Goal: Communication & Community: Answer question/provide support

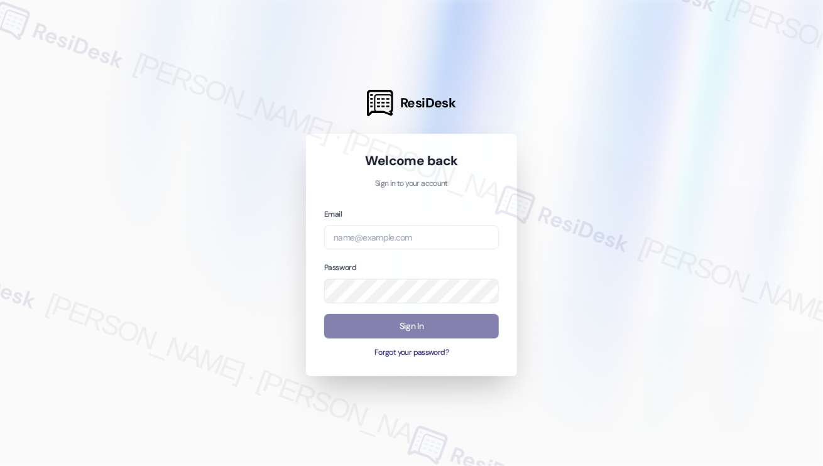
click at [373, 222] on div "Email" at bounding box center [411, 228] width 175 height 43
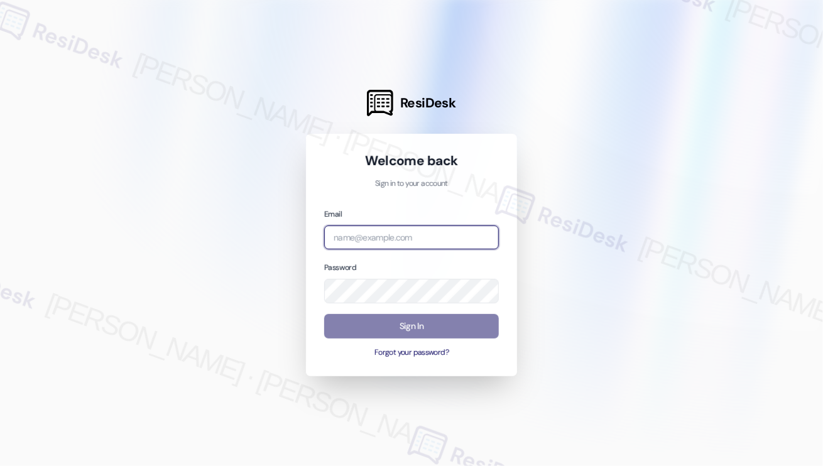
click at [374, 230] on input "email" at bounding box center [411, 238] width 175 height 24
type input "[EMAIL_ADDRESS][PERSON_NAME][PERSON_NAME][DOMAIN_NAME]"
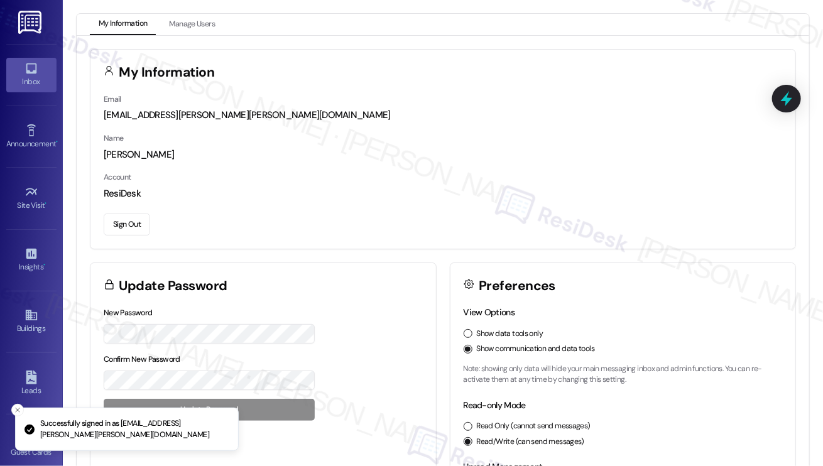
click at [28, 69] on icon at bounding box center [31, 69] width 14 height 14
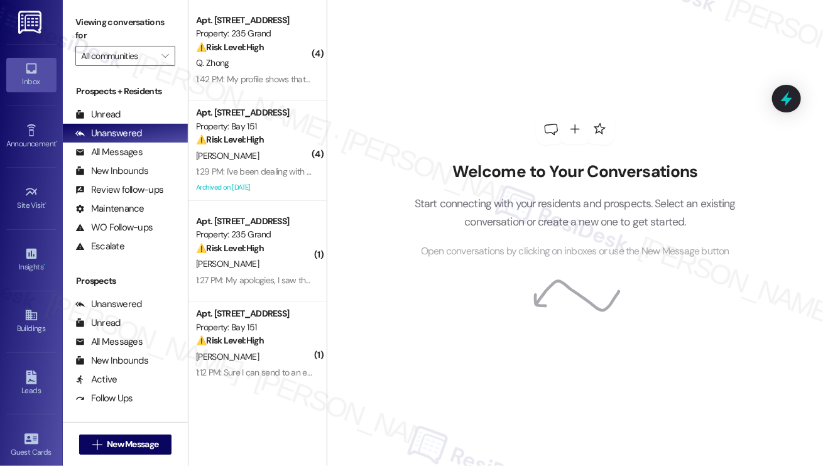
click at [33, 76] on div "Inbox" at bounding box center [31, 81] width 63 height 13
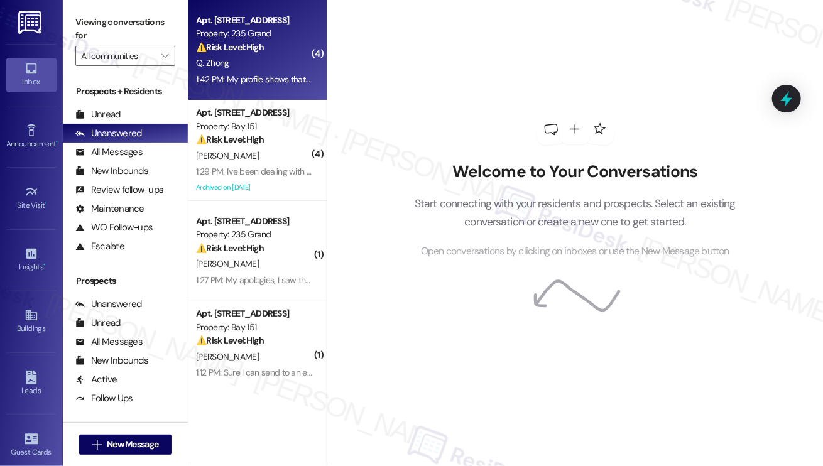
click at [287, 72] on div "1:42 PM: My profile shows that I already paid. Hh 1:42 PM: My profile shows tha…" at bounding box center [254, 80] width 119 height 16
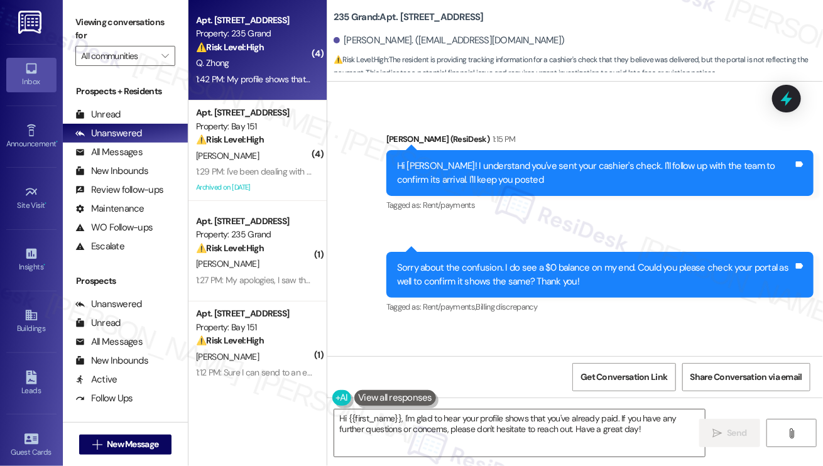
scroll to position [5678, 0]
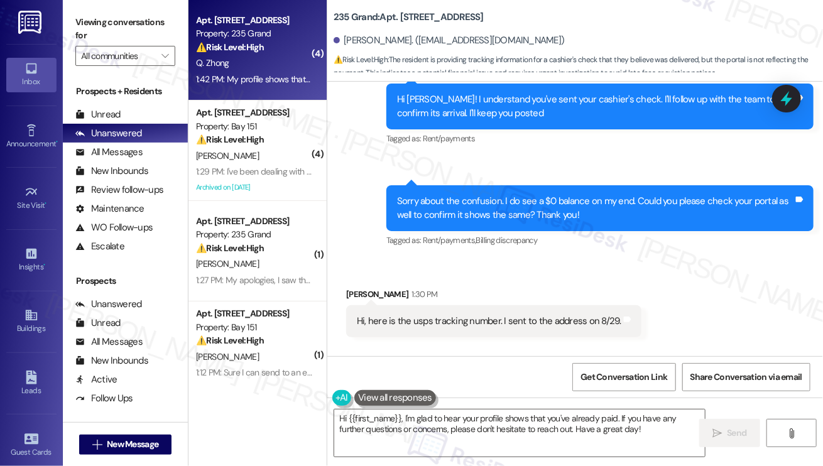
click at [505, 213] on div "Sorry about the confusion. I do see a $0 balance on my end. Could you please ch…" at bounding box center [595, 208] width 396 height 27
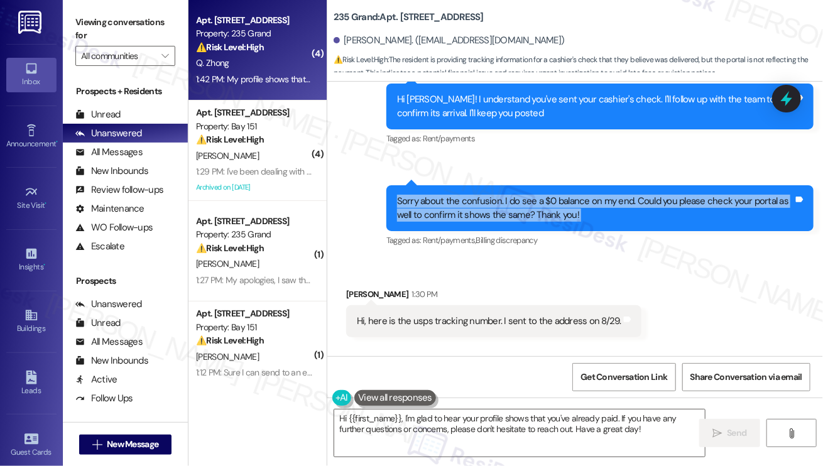
click at [505, 213] on div "Sorry about the confusion. I do see a $0 balance on my end. Could you please ch…" at bounding box center [595, 208] width 396 height 27
click at [596, 222] on div "Sorry about the confusion. I do see a $0 balance on my end. Could you please ch…" at bounding box center [595, 208] width 396 height 27
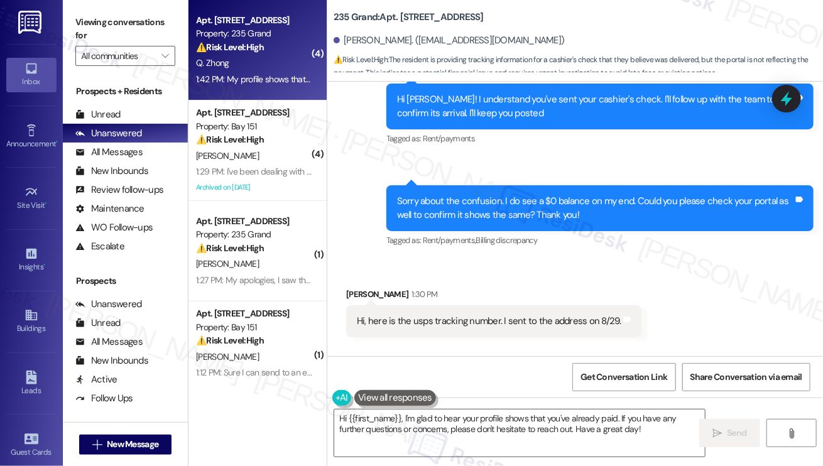
click at [596, 222] on div "Sorry about the confusion. I do see a $0 balance on my end. Could you please ch…" at bounding box center [595, 208] width 396 height 27
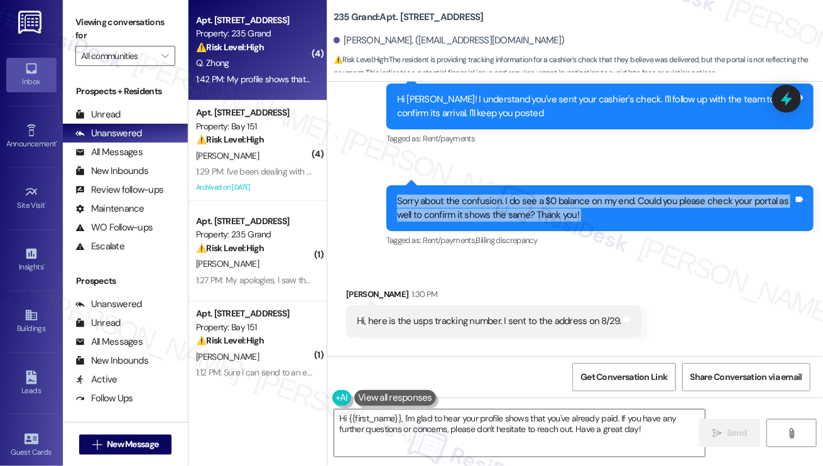
click at [596, 222] on div "Sorry about the confusion. I do see a $0 balance on my end. Could you please ch…" at bounding box center [595, 208] width 396 height 27
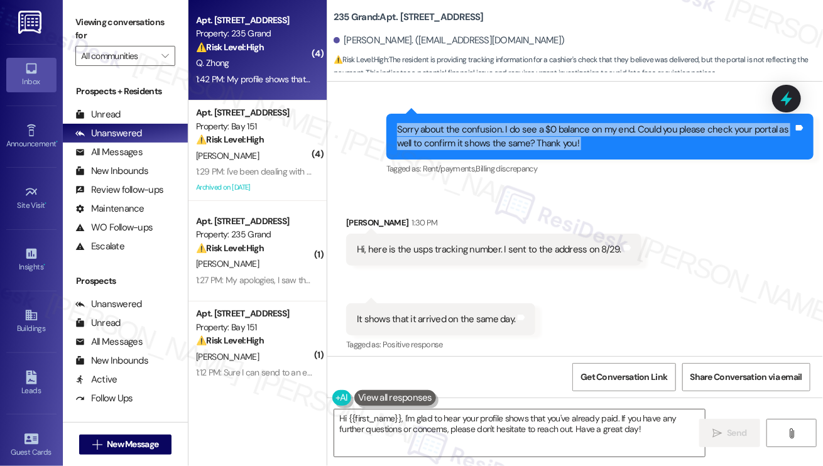
scroll to position [5804, 0]
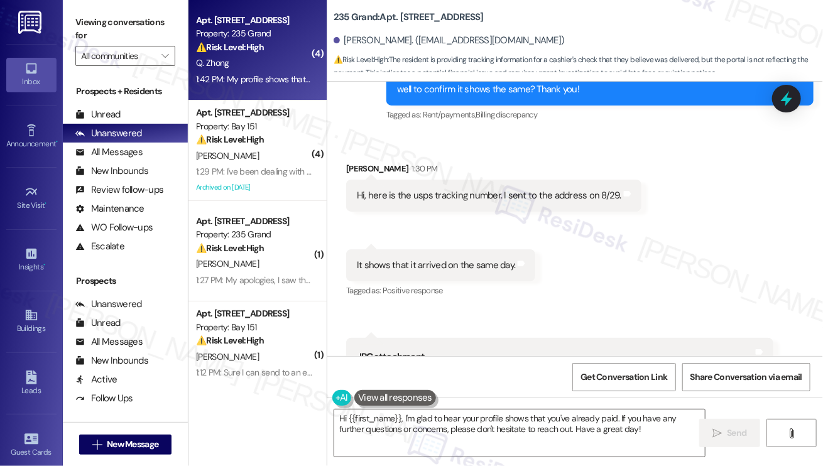
click at [475, 202] on div "Hi, here is the usps tracking number. I sent to the address on 8/29." at bounding box center [489, 195] width 264 height 13
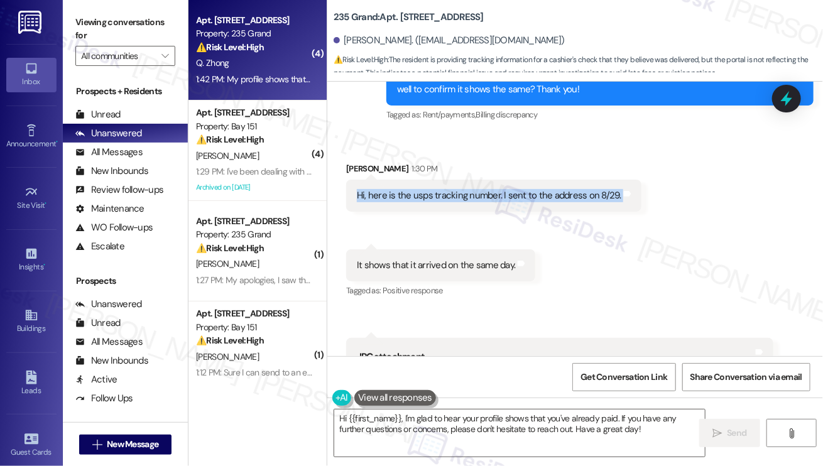
click at [475, 202] on div "Hi, here is the usps tracking number. I sent to the address on 8/29." at bounding box center [489, 195] width 264 height 13
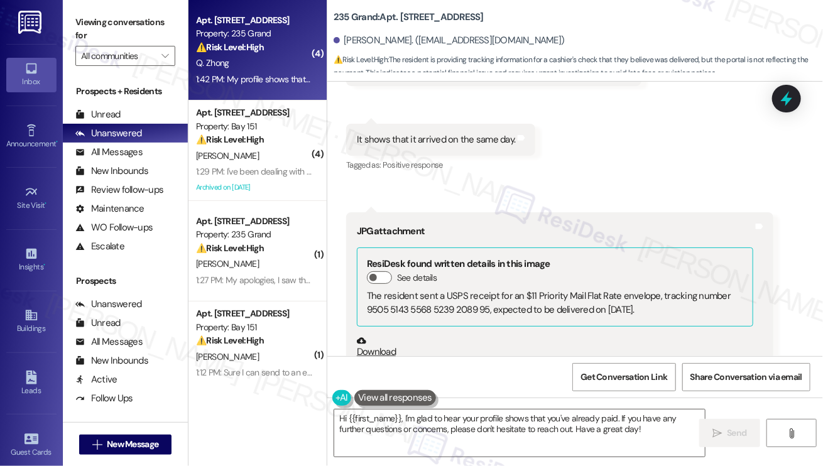
click at [447, 146] on div "It shows that it arrived on the same day." at bounding box center [436, 139] width 158 height 13
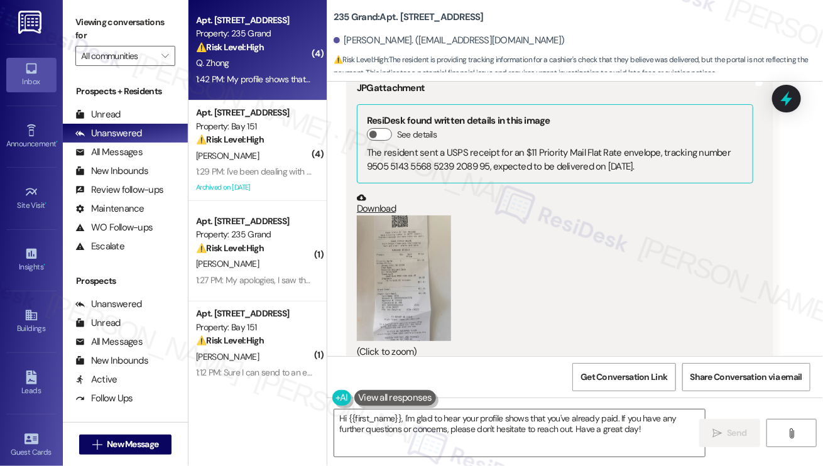
scroll to position [6243, 0]
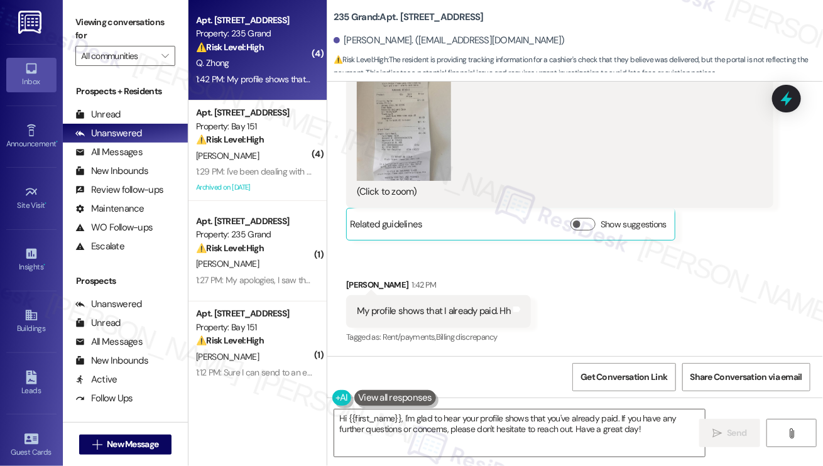
click at [384, 152] on button "Zoom image" at bounding box center [404, 118] width 94 height 126
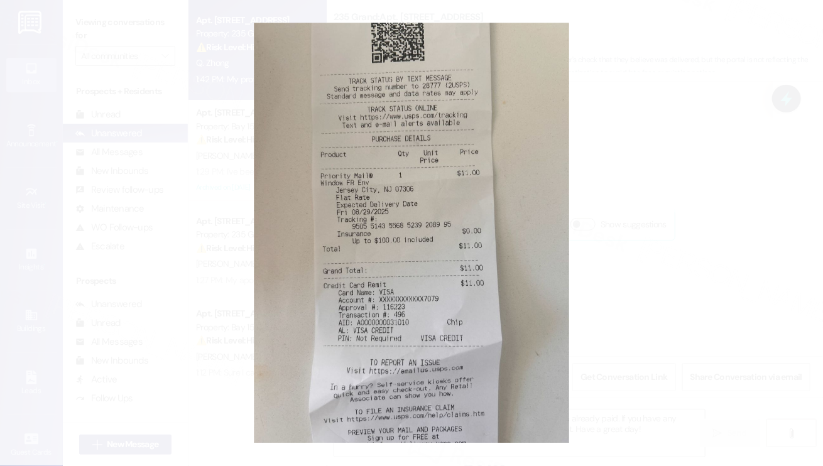
click at [670, 273] on button "Unzoom image" at bounding box center [411, 233] width 823 height 466
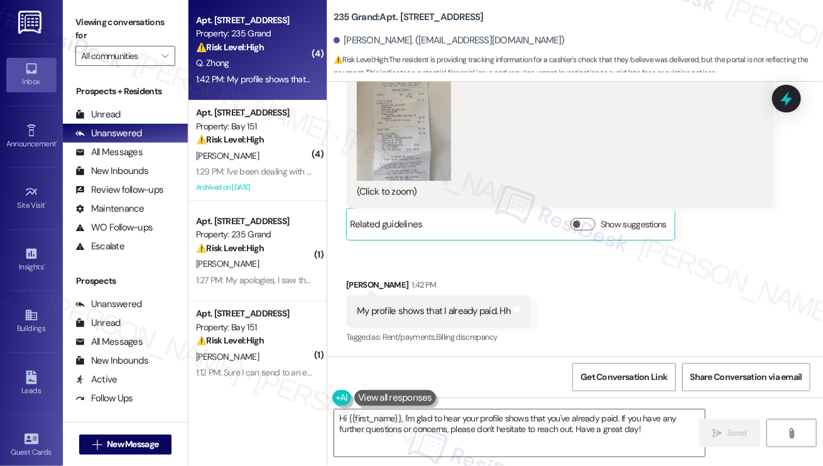
click at [445, 312] on div "My profile shows that I already paid. Hh" at bounding box center [434, 311] width 154 height 13
click at [455, 411] on textarea "Hi {{first_name}}, I'm glad to hear your profile shows that you've already paid…" at bounding box center [519, 433] width 371 height 47
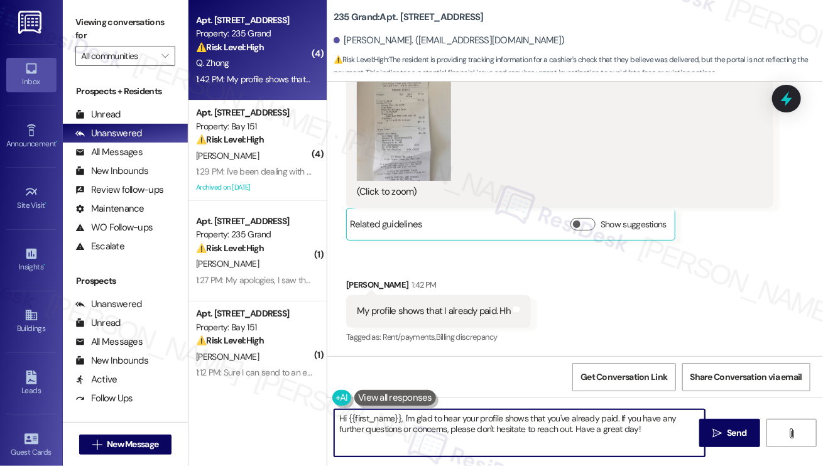
click at [455, 411] on textarea "Hi {{first_name}}, I'm glad to hear your profile shows that you've already paid…" at bounding box center [519, 433] width 371 height 47
click at [607, 429] on textarea "Hi {{first_name}}, I'm glad to hear your profile shows that you've already paid…" at bounding box center [519, 433] width 371 height 47
drag, startPoint x: 629, startPoint y: 432, endPoint x: 459, endPoint y: 432, distance: 169.6
click at [459, 432] on textarea "Hi {{first_name}}, I'm glad to hear your profile shows that you've already paid…" at bounding box center [519, 433] width 371 height 47
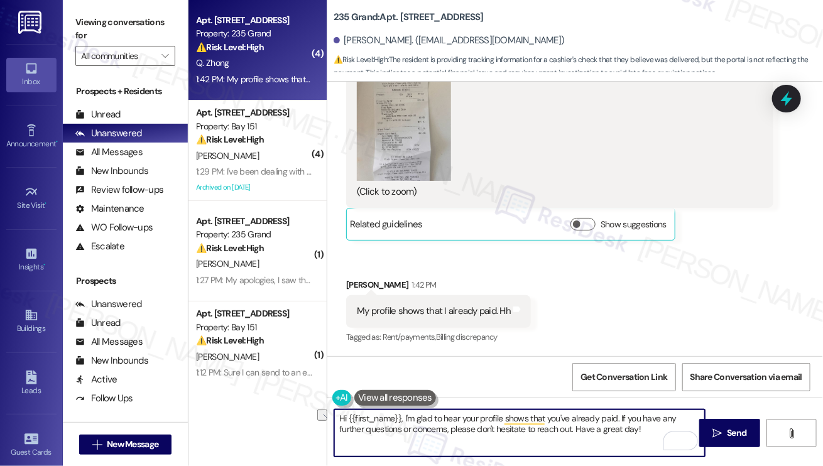
click at [578, 427] on textarea "Hi {{first_name}}, I'm glad to hear your profile shows that you've already paid…" at bounding box center [519, 433] width 371 height 47
click at [622, 427] on textarea "Hi {{first_name}}, I'm glad to hear your profile shows that you've already paid…" at bounding box center [519, 433] width 371 height 47
click at [405, 416] on textarea "Hi {{first_name}}, I'm glad to hear your profile shows that you've already paid…" at bounding box center [519, 433] width 371 height 47
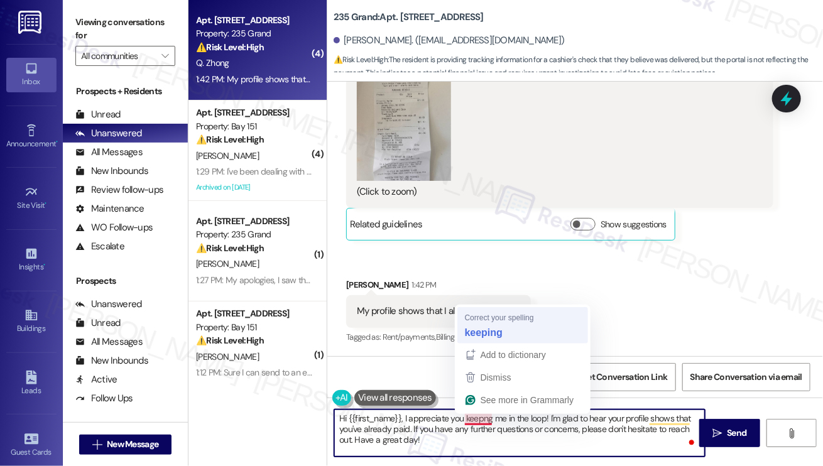
type textarea "Hi {{first_name}}, I appreciate you keeping me in the loop! I'm glad to hear yo…"
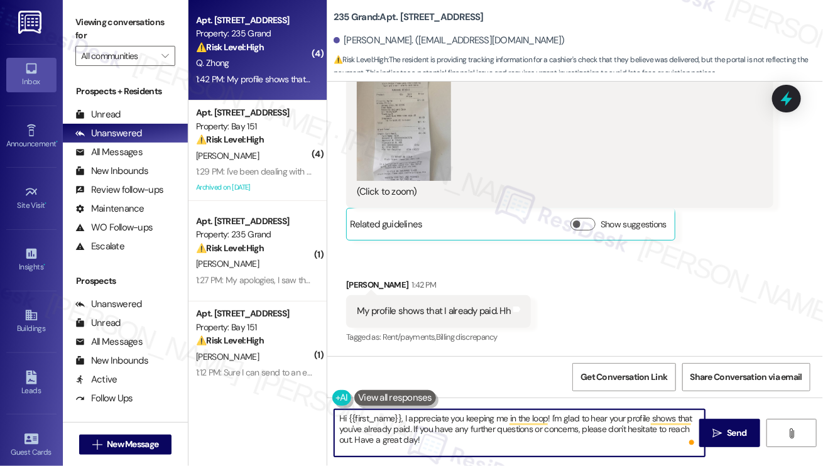
click at [618, 427] on textarea "Hi {{first_name}}, I appreciate you keeping me in the loop! I'm glad to hear yo…" at bounding box center [519, 433] width 371 height 47
click at [496, 430] on textarea "Hi {{first_name}}, I appreciate you keeping me in the loop! I'm glad to hear yo…" at bounding box center [519, 433] width 371 height 47
click at [489, 444] on textarea "Hi {{first_name}}, I appreciate you keeping me in the loop! I'm glad to hear yo…" at bounding box center [519, 433] width 371 height 47
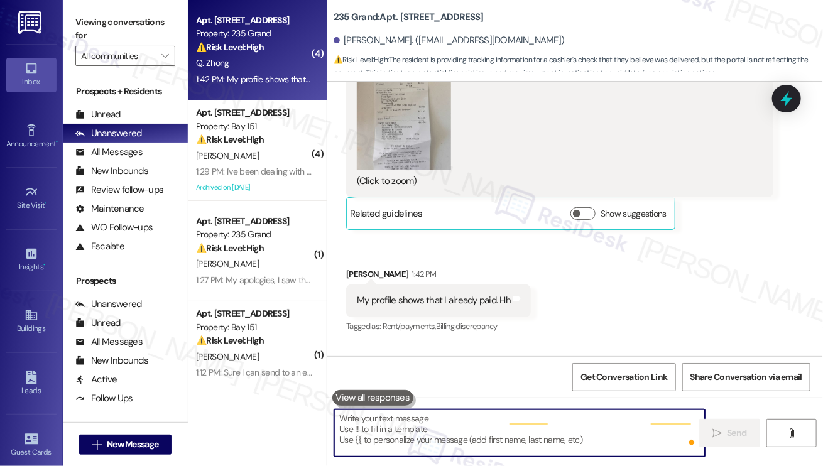
scroll to position [6243, 0]
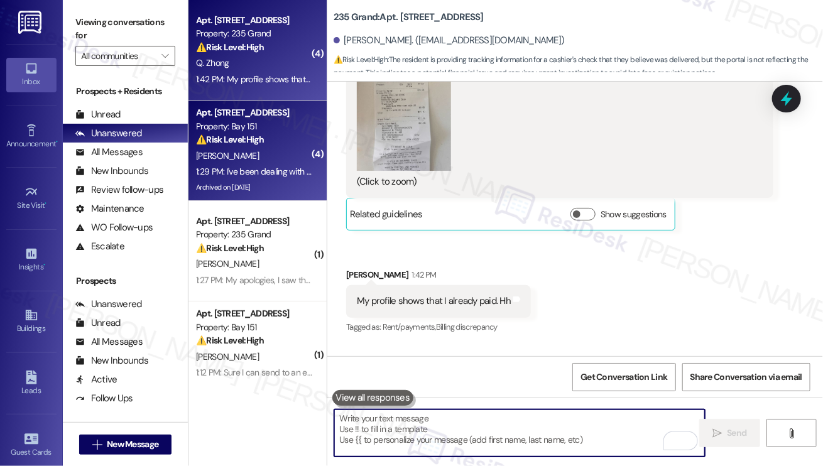
click at [260, 151] on div "[PERSON_NAME]" at bounding box center [254, 156] width 119 height 16
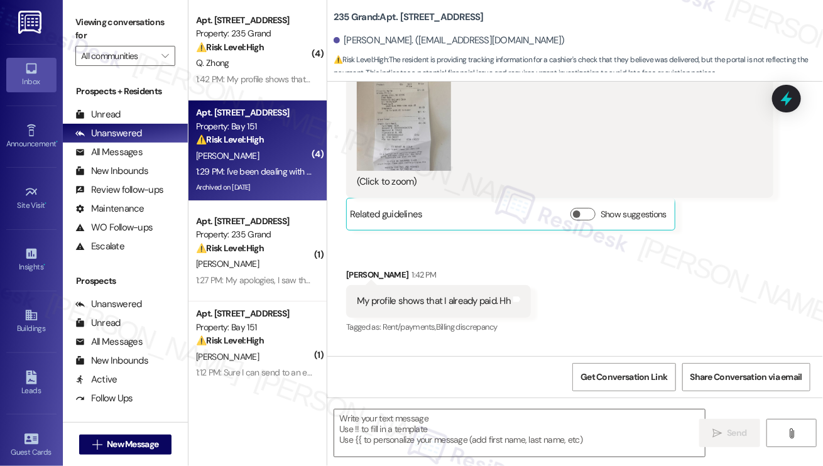
type textarea "Fetching suggested responses. Please feel free to read through the conversation…"
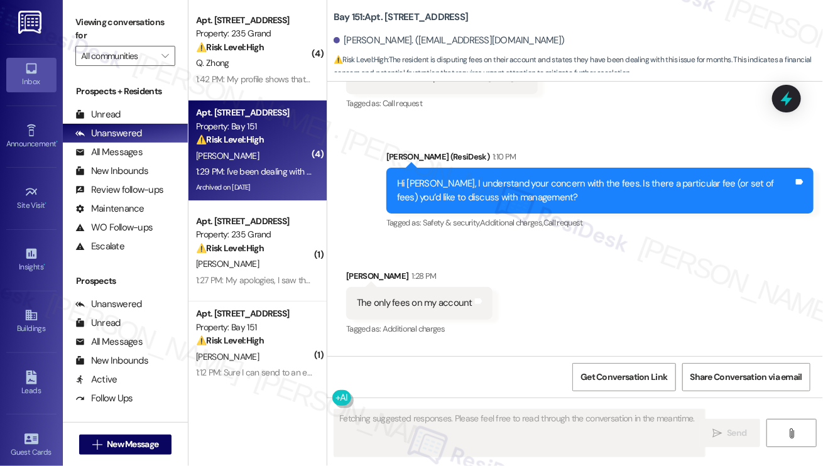
scroll to position [29088, 0]
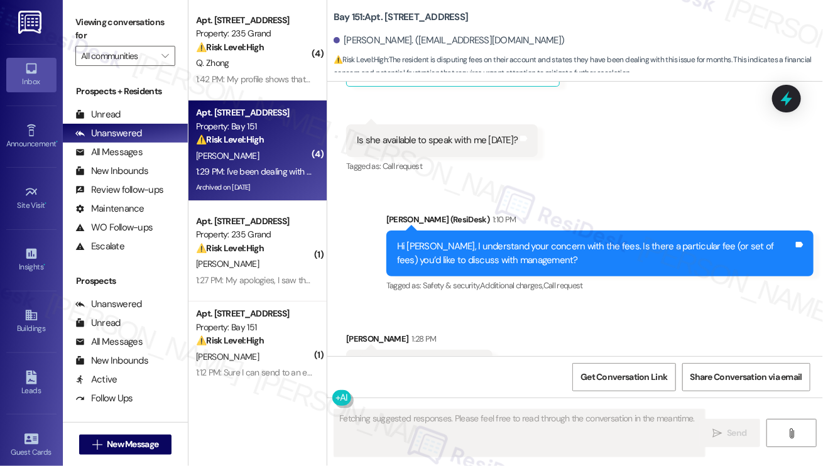
click at [411, 359] on div "The only fees on my account" at bounding box center [415, 365] width 116 height 13
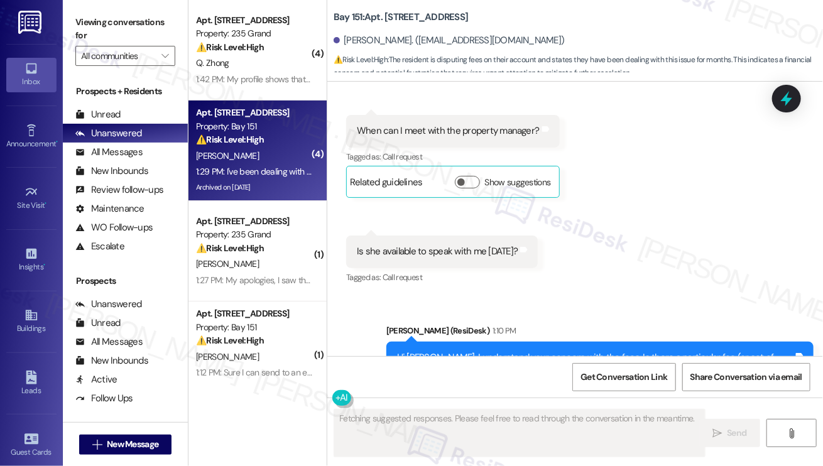
scroll to position [28900, 0]
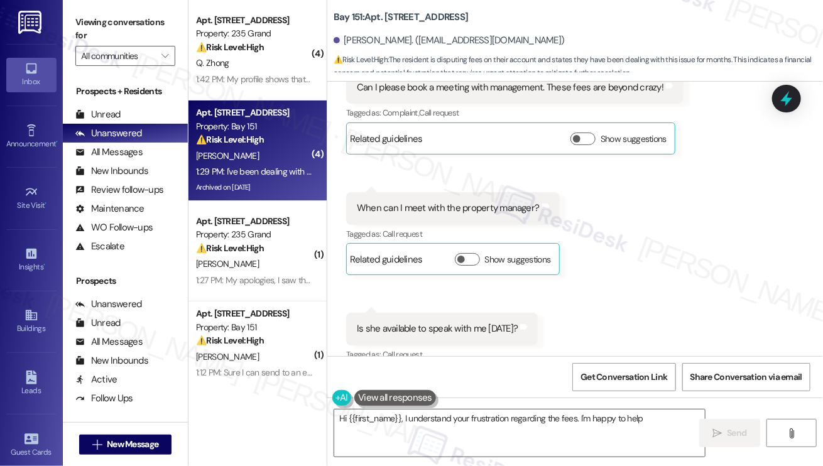
click at [476, 428] on div "Hi [PERSON_NAME], I understand your concern with the fees. Is there a particula…" at bounding box center [595, 441] width 396 height 27
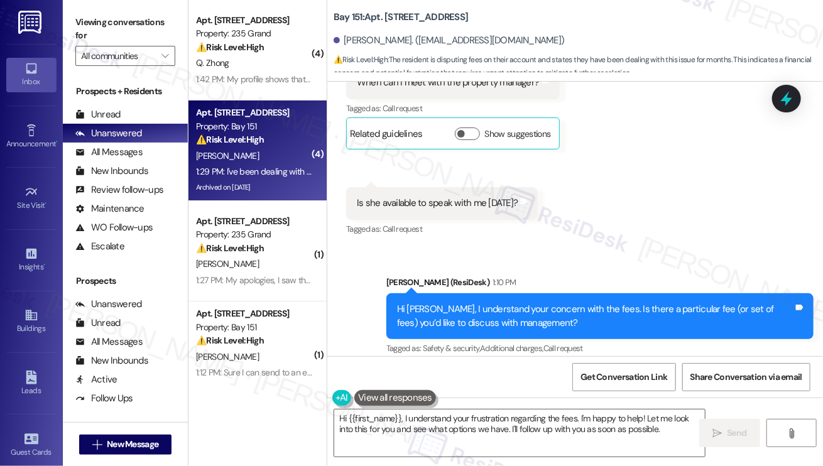
click at [423, 422] on div "The only fees on my account" at bounding box center [415, 428] width 116 height 13
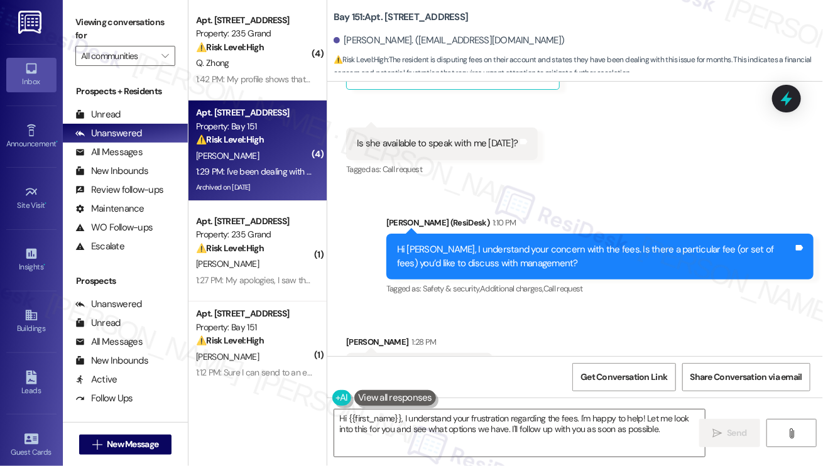
scroll to position [29151, 0]
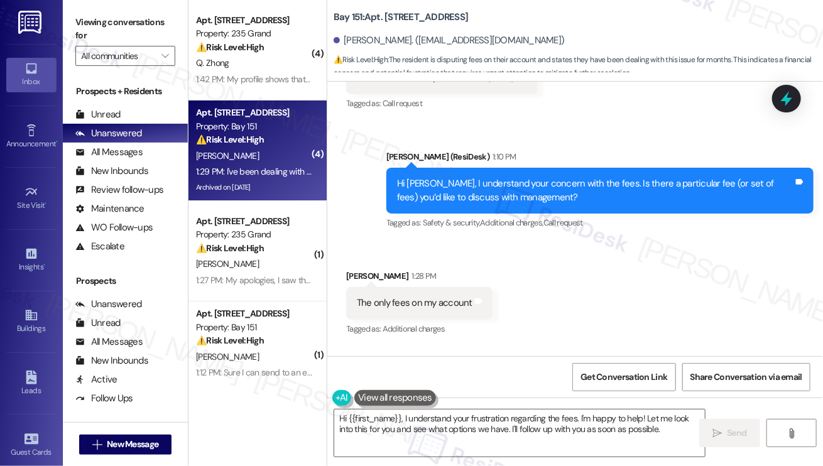
click at [431, 385] on div "I have paid rent since last month!" at bounding box center [423, 391] width 133 height 13
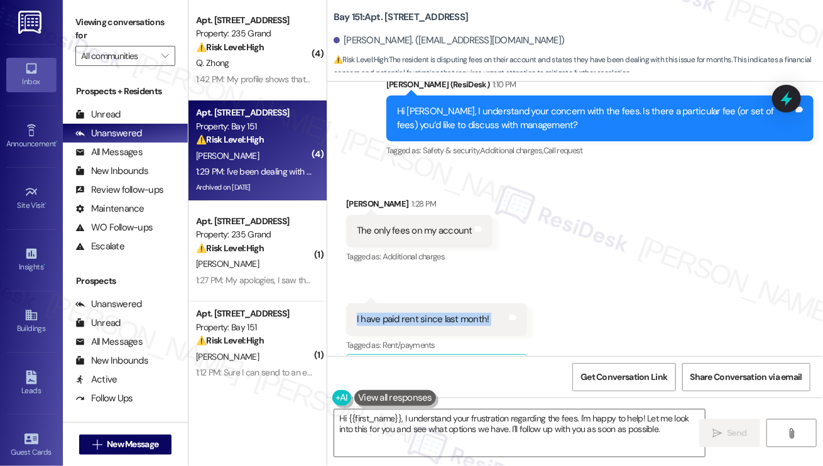
scroll to position [29277, 0]
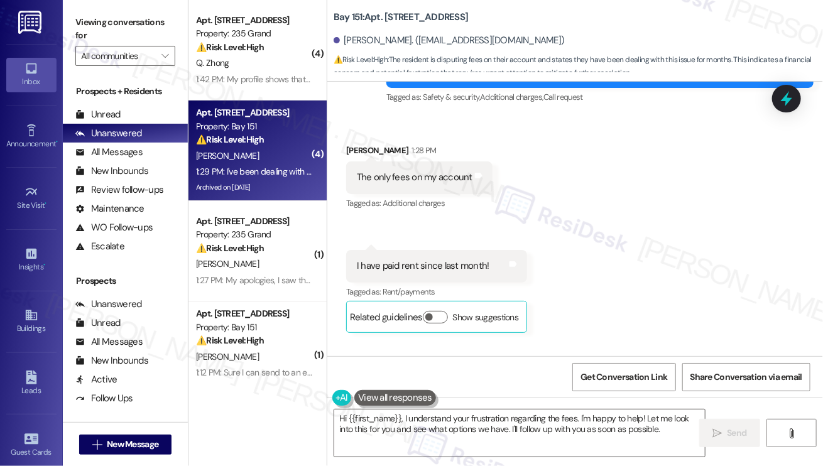
click at [445, 371] on div "The balance is not my rent, it's fees! That's so frustrating Tags and notes" at bounding box center [473, 387] width 254 height 32
click at [533, 380] on div "The balance is not my rent, it's fees! That's so frustrating" at bounding box center [468, 386] width 223 height 13
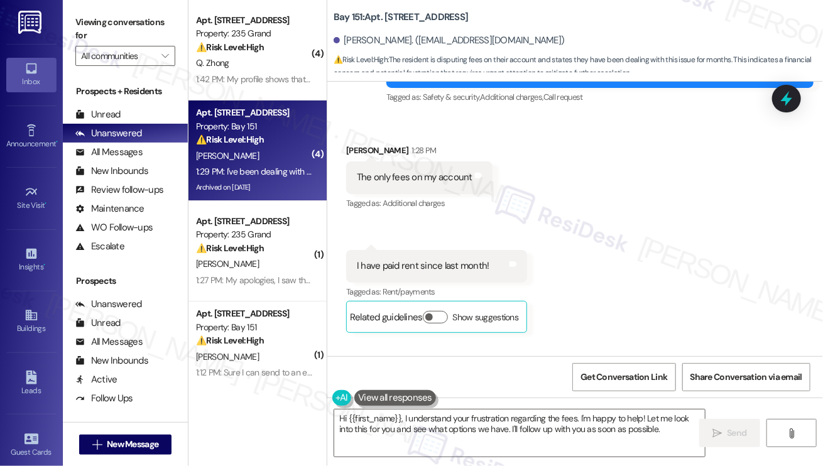
click at [533, 380] on div "The balance is not my rent, it's fees! That's so frustrating" at bounding box center [468, 386] width 223 height 13
click at [416, 417] on textarea "Hi {{first_name}}, I understand your frustration regarding the fees. I'm happy …" at bounding box center [519, 433] width 371 height 47
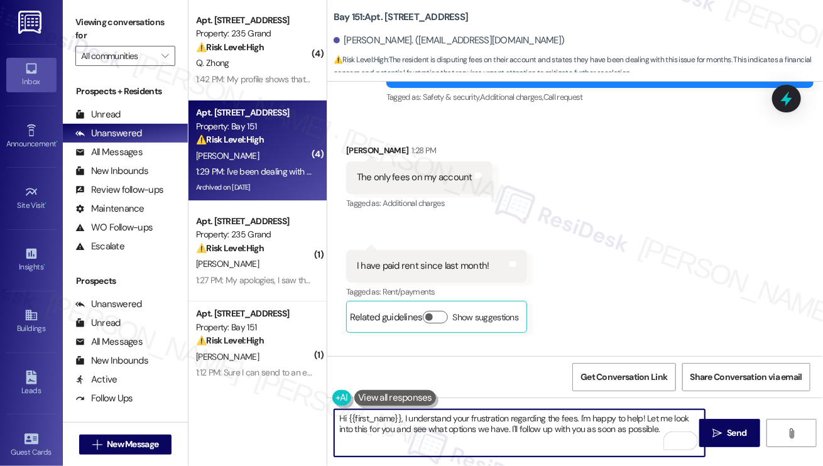
click at [658, 429] on textarea "Hi {{first_name}}, I understand your frustration regarding the fees. I'm happy …" at bounding box center [519, 433] width 371 height 47
click at [656, 429] on textarea "Hi {{first_name}}, I understand your frustration regarding the fees. I'm happy …" at bounding box center [519, 433] width 371 height 47
click at [633, 424] on textarea "Hi {{first_name}}, I understand your frustration regarding the fees. I'm happy …" at bounding box center [519, 433] width 371 height 47
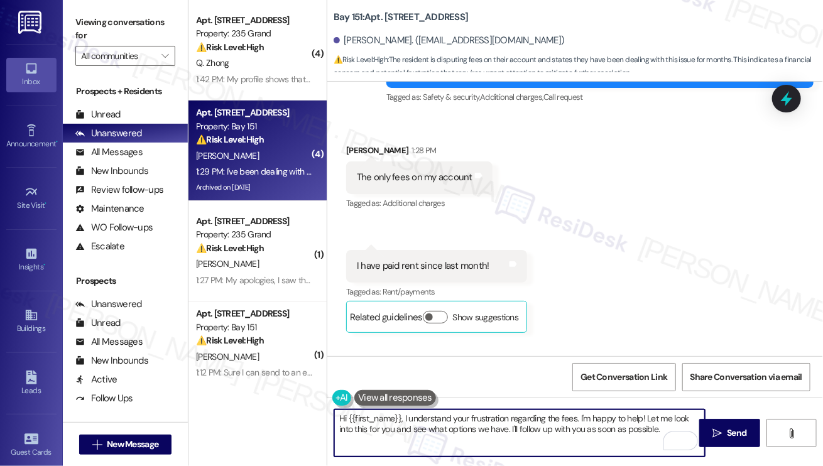
click at [633, 424] on textarea "Hi {{first_name}}, I understand your frustration regarding the fees. I'm happy …" at bounding box center [519, 433] width 371 height 47
type textarea "I'm sorry to hear about your experience. If you can send us a screenshot of the…"
click at [561, 430] on textarea "I'm sorry to hear about your experience. If you can send us a screenshot of the…" at bounding box center [519, 433] width 371 height 47
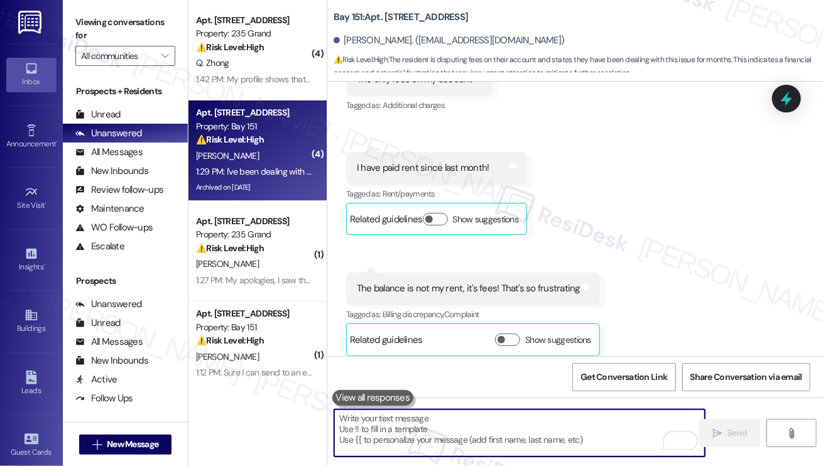
scroll to position [29378, 0]
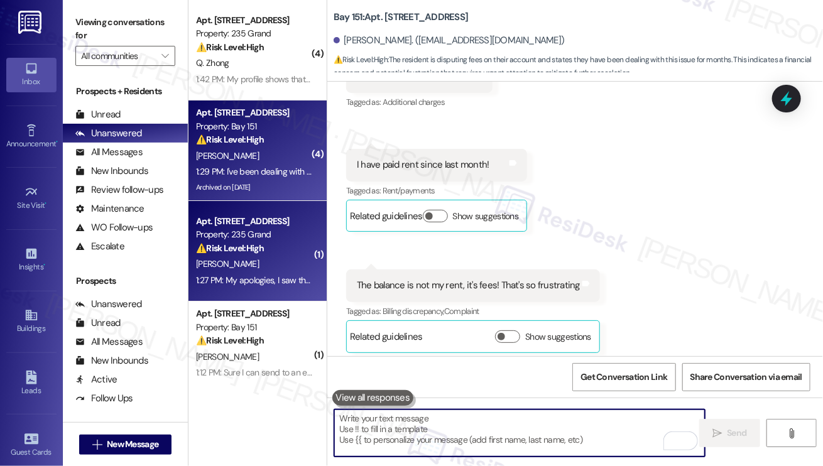
click at [285, 265] on div "[PERSON_NAME]" at bounding box center [254, 264] width 119 height 16
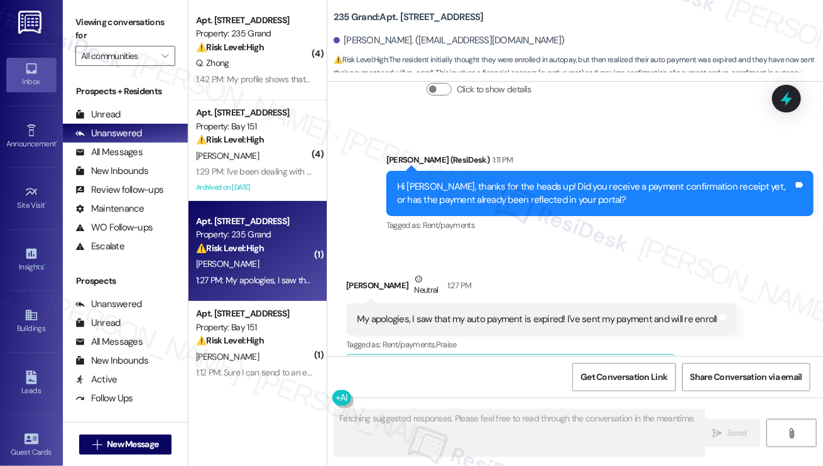
scroll to position [6585, 0]
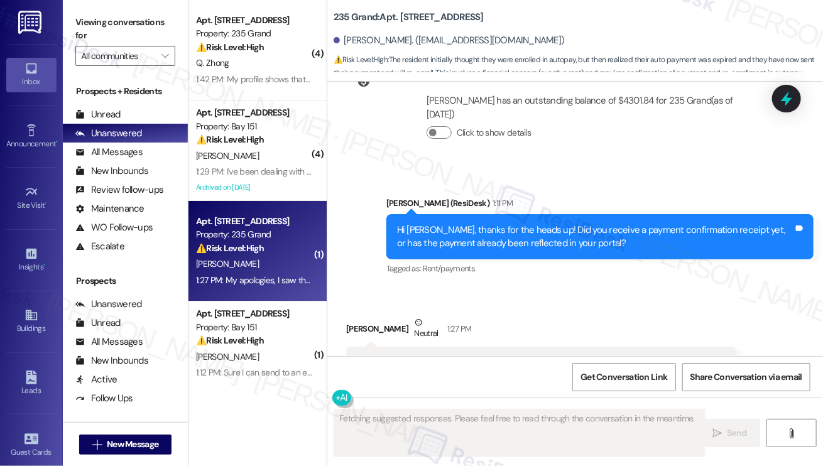
click at [481, 356] on div "My apologies, I saw that my auto payment is expired! I've sent my payment and w…" at bounding box center [537, 362] width 360 height 13
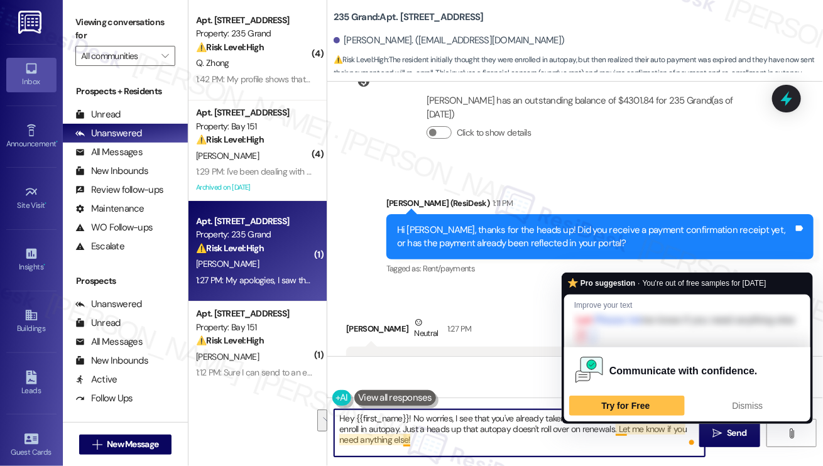
drag, startPoint x: 452, startPoint y: 416, endPoint x: 614, endPoint y: 427, distance: 161.8
click at [614, 427] on textarea "Hey {{first_name}}! No worries, I see that you've already taken care of the pay…" at bounding box center [519, 433] width 371 height 47
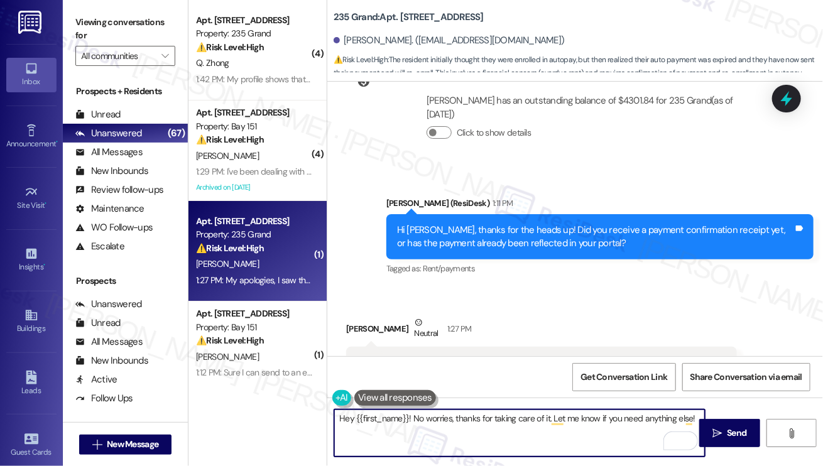
click at [348, 423] on textarea "Hey {{first_name}}! No worries, thanks for taking care of it. Let me know if yo…" at bounding box center [519, 433] width 371 height 47
type textarea "Hi {{first_name}}! No worries, thanks for taking care of it. Let me know if you…"
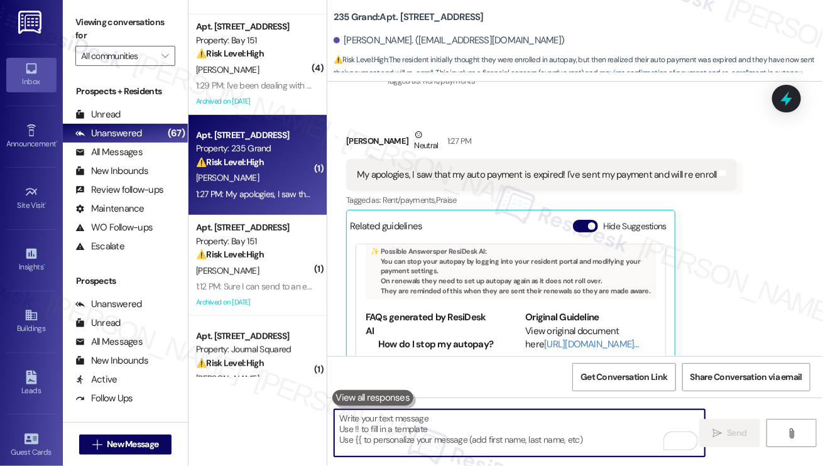
scroll to position [126, 0]
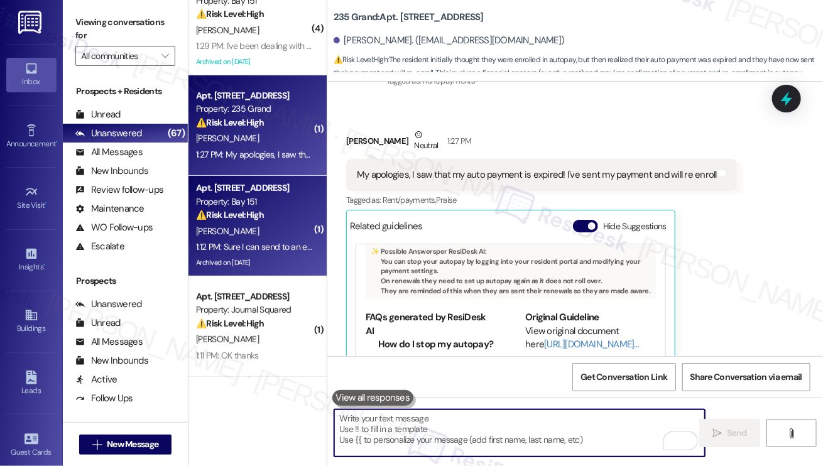
click at [281, 217] on div "⚠️ Risk Level: High The resident is disputing an amenity fee charge and inquiri…" at bounding box center [254, 215] width 116 height 13
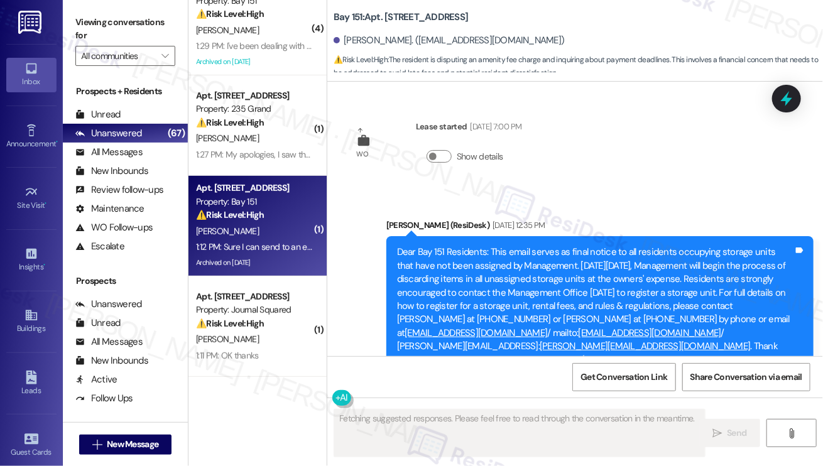
scroll to position [38411, 0]
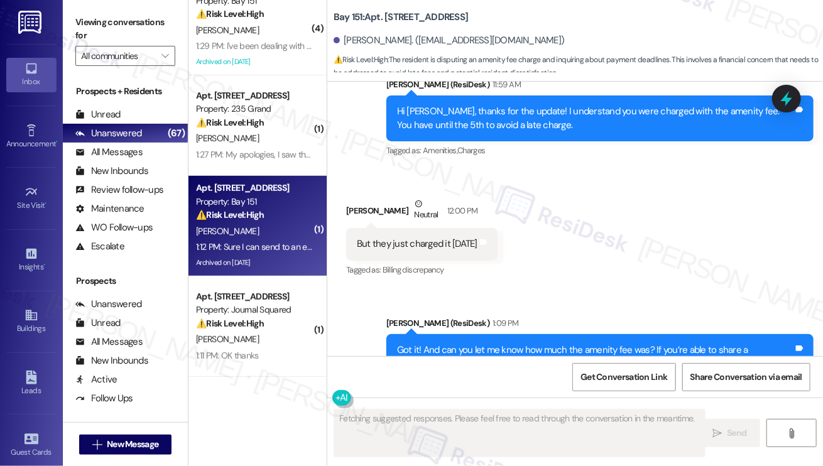
click at [616, 344] on div "Got it! And can you let me know how much the amenity fee was? If you’re able to…" at bounding box center [595, 357] width 396 height 27
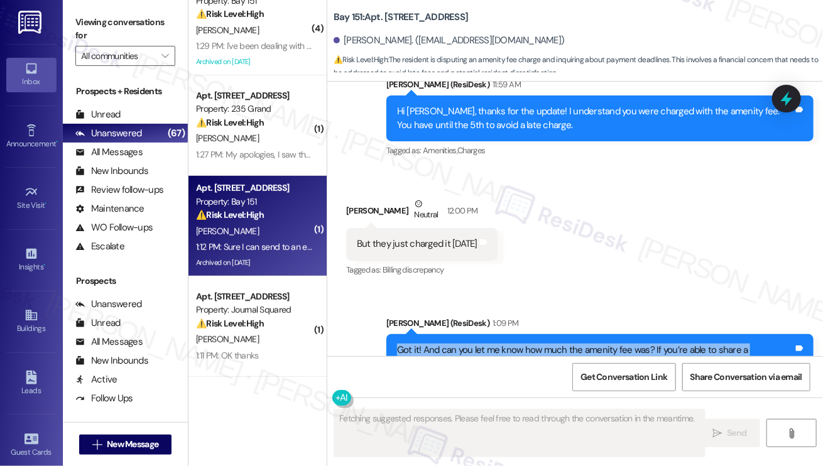
click at [616, 344] on div "Got it! And can you let me know how much the amenity fee was? If you’re able to…" at bounding box center [595, 357] width 396 height 27
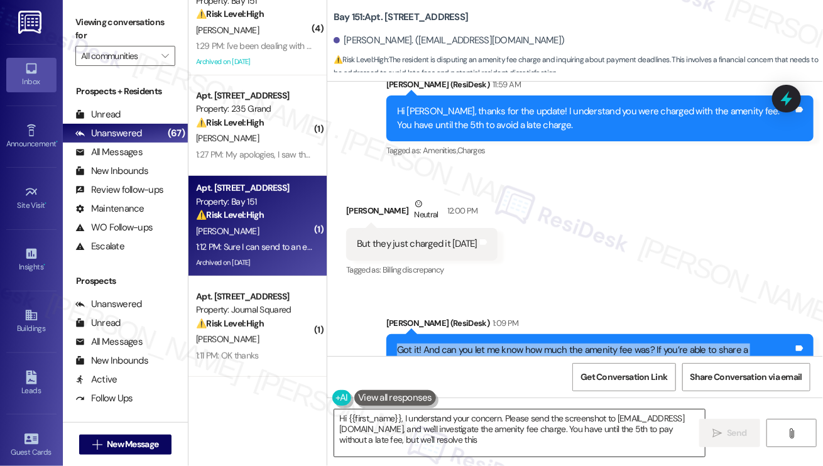
click at [419, 432] on textarea "Hi {{first_name}}, I understand your concern. Please send the screenshot to [EM…" at bounding box center [519, 433] width 371 height 47
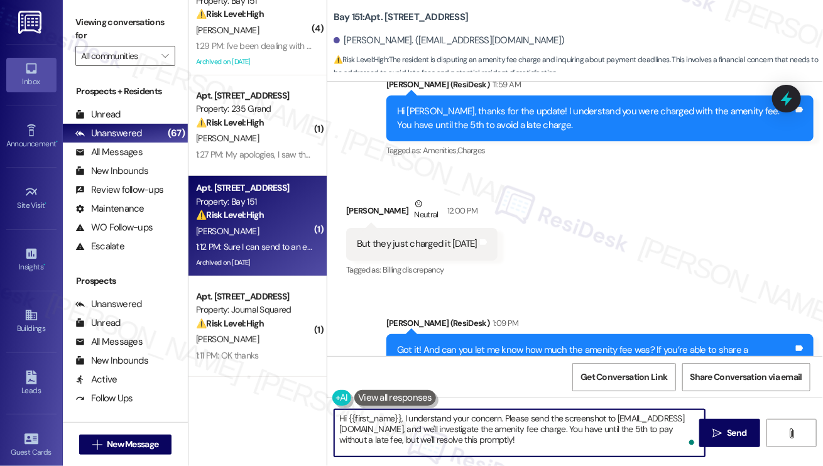
click at [419, 432] on textarea "Hi {{first_name}}, I understand your concern. Please send the screenshot to [EM…" at bounding box center [519, 433] width 371 height 47
click at [492, 415] on textarea "Hi {{first_name}}, I understand your concern. Please send the screenshot to [EM…" at bounding box center [519, 433] width 371 height 47
drag, startPoint x: 506, startPoint y: 415, endPoint x: 301, endPoint y: 411, distance: 204.8
click at [301, 411] on div "( 4 ) Apt. [STREET_ADDRESS] Property: 235 Grand ⚠️ Risk Level: High The residen…" at bounding box center [505, 233] width 634 height 466
click at [575, 421] on textarea "Please send the screenshot to [EMAIL_ADDRESS][DOMAIN_NAME], and we'll investiga…" at bounding box center [519, 433] width 371 height 47
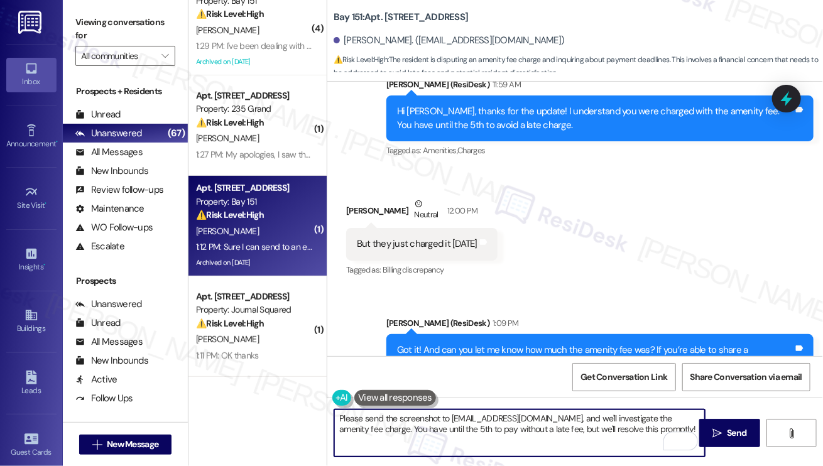
click at [575, 420] on textarea "Please send the screenshot to [EMAIL_ADDRESS][DOMAIN_NAME], and we'll investiga…" at bounding box center [519, 433] width 371 height 47
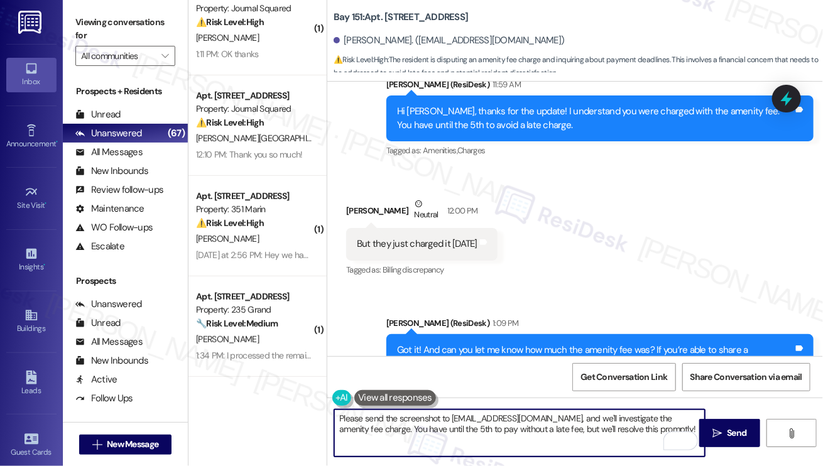
click at [459, 414] on textarea "Please send the screenshot to [EMAIL_ADDRESS][DOMAIN_NAME], and we'll investiga…" at bounding box center [519, 433] width 371 height 47
drag, startPoint x: 520, startPoint y: 416, endPoint x: 680, endPoint y: 415, distance: 160.2
click at [680, 415] on textarea "Please send the screenshot to [EMAIL_ADDRESS][DOMAIN_NAME], and we'll investiga…" at bounding box center [519, 433] width 371 height 47
click at [489, 416] on textarea "Please send the screenshot to [EMAIL_ADDRESS][DOMAIN_NAME], and we'll investiga…" at bounding box center [519, 433] width 371 height 47
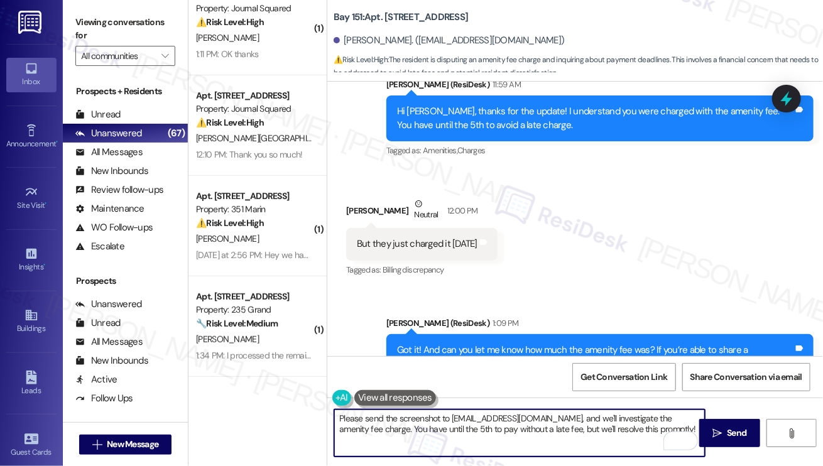
click at [489, 416] on textarea "Please send the screenshot to [EMAIL_ADDRESS][DOMAIN_NAME], and we'll investiga…" at bounding box center [519, 433] width 371 height 47
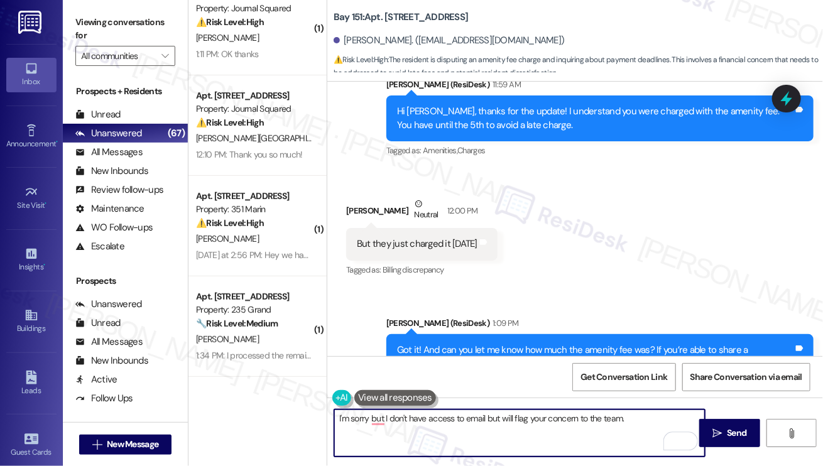
click at [576, 344] on div "Got it! And can you let me know how much the amenity fee was? If you’re able to…" at bounding box center [595, 357] width 396 height 27
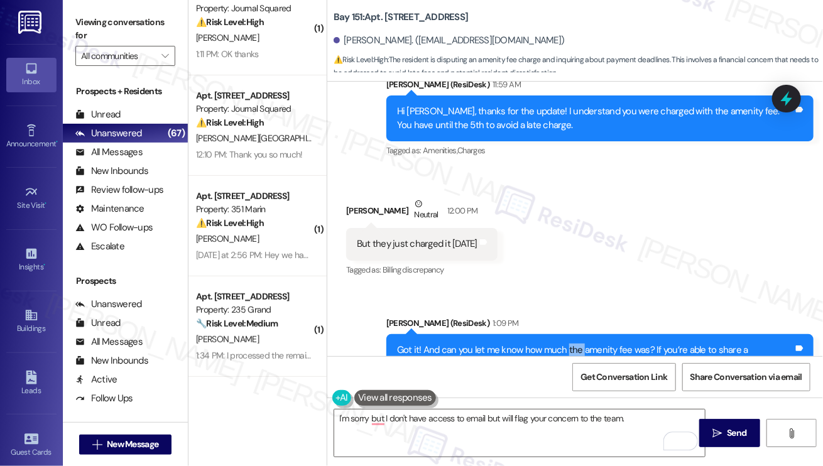
click at [576, 344] on div "Got it! And can you let me know how much the amenity fee was? If you’re able to…" at bounding box center [595, 357] width 396 height 27
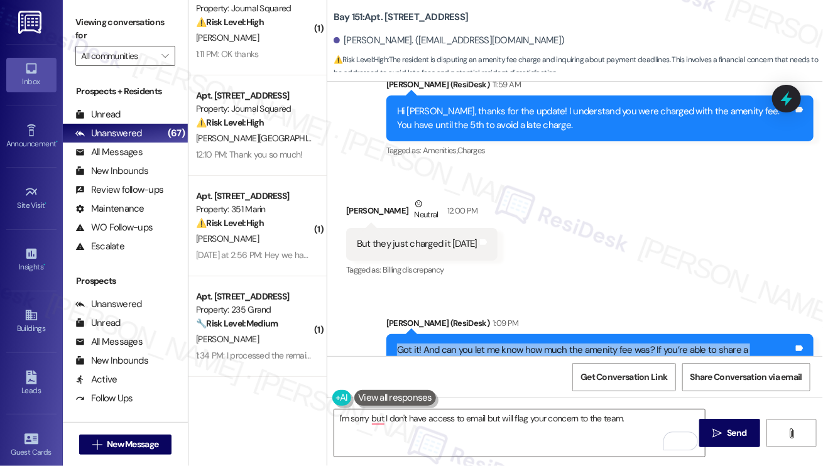
click at [576, 344] on div "Got it! And can you let me know how much the amenity fee was? If you’re able to…" at bounding box center [595, 357] width 396 height 27
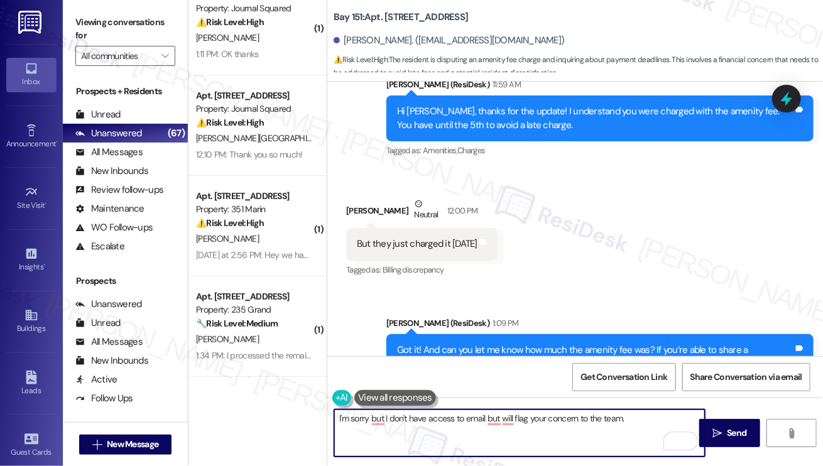
click at [639, 416] on textarea "I'm sorry but I don't have access to email but will flag your concern to the te…" at bounding box center [519, 433] width 371 height 47
click at [580, 344] on div "Got it! And can you let me know how much the amenity fee was? If you’re able to…" at bounding box center [595, 357] width 396 height 27
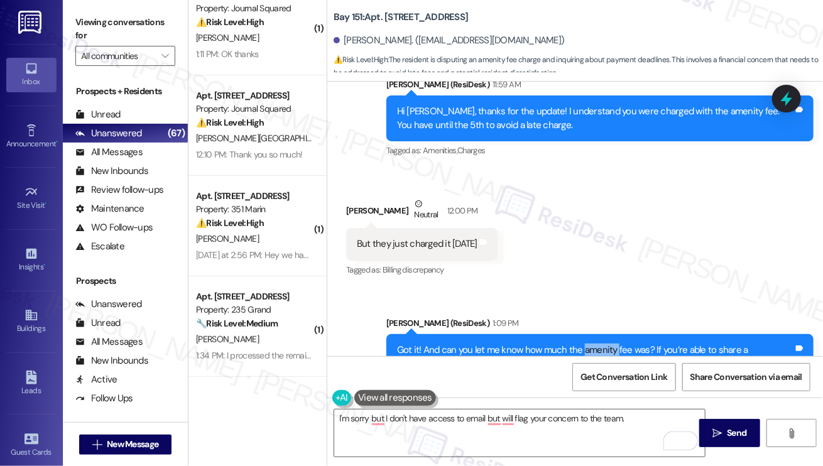
click at [580, 344] on div "Got it! And can you let me know how much the amenity fee was? If you’re able to…" at bounding box center [595, 357] width 396 height 27
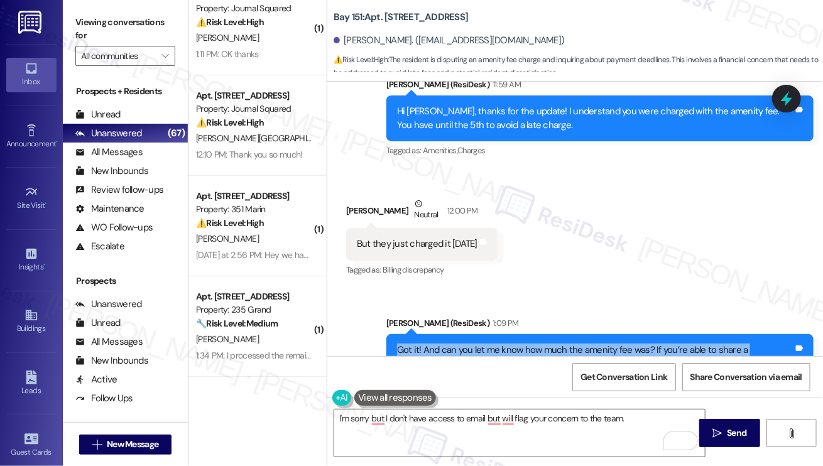
click at [580, 344] on div "Got it! And can you let me know how much the amenity fee was? If you’re able to…" at bounding box center [595, 357] width 396 height 27
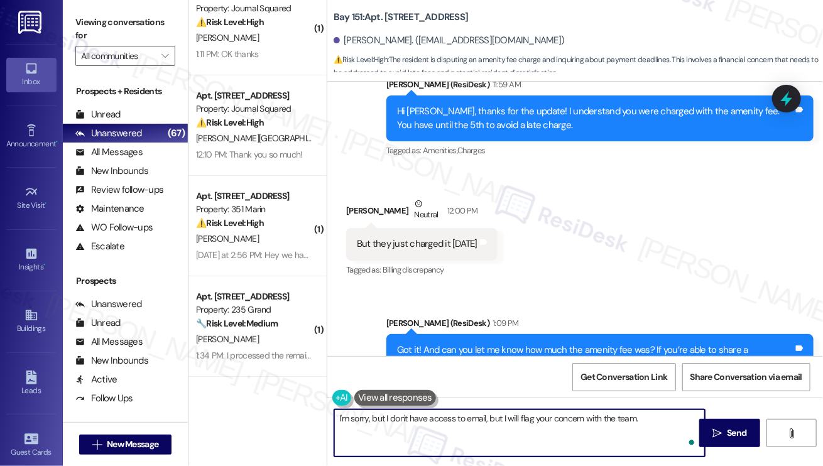
click at [648, 424] on textarea "I'm sorry, but I don't have access to email, but I will flag your concern with …" at bounding box center [519, 433] width 371 height 47
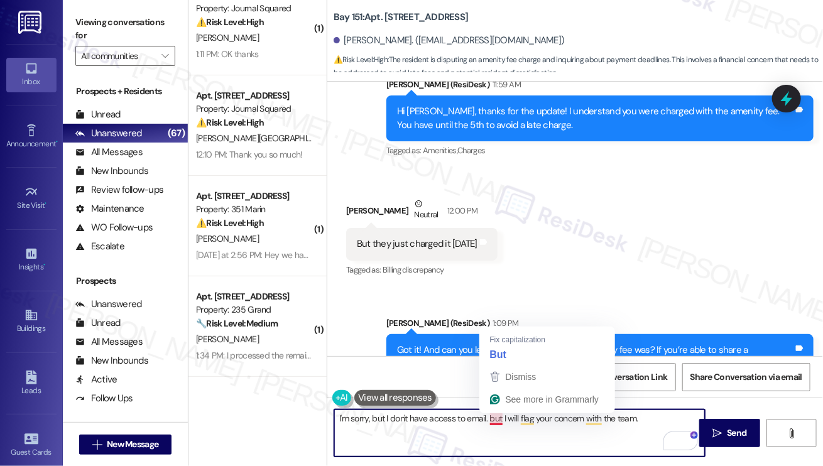
click at [490, 418] on textarea "I'm sorry, but I don't have access to email. but I will flag your concern with …" at bounding box center [519, 433] width 371 height 47
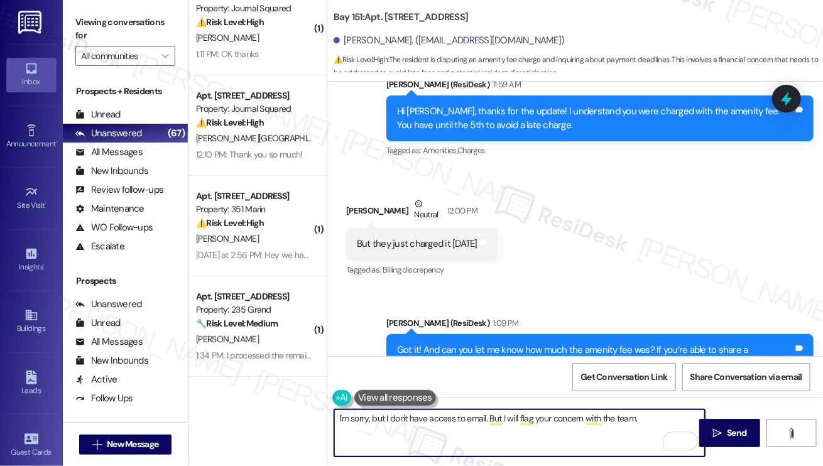
click at [654, 415] on textarea "I'm sorry, but I don't have access to email. But I will flag your concern with …" at bounding box center [519, 433] width 371 height 47
click at [377, 418] on textarea "I'm sorry, but I don't have access to email. But I will flag your concern with …" at bounding box center [519, 433] width 371 height 47
click at [617, 416] on textarea "I'm sorry, I don't have access to email. But I will flag your concern with the …" at bounding box center [519, 433] width 371 height 47
click at [634, 416] on textarea "I'm sorry, I don't have access to email. But I will flag your concern with the …" at bounding box center [519, 433] width 371 height 47
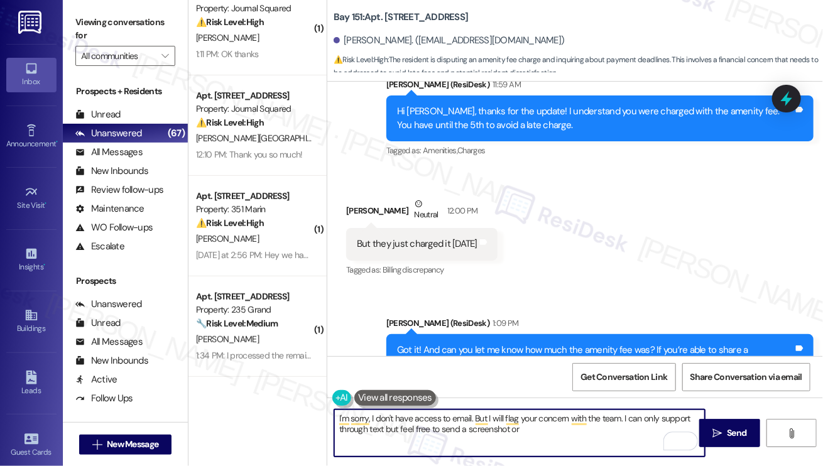
type textarea "I'm sorry, I don't have access to email. But I will flag your concern with the …"
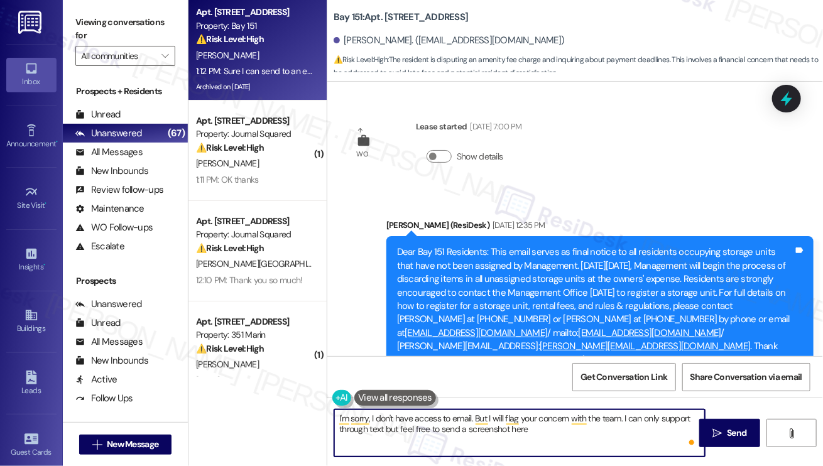
scroll to position [38411, 0]
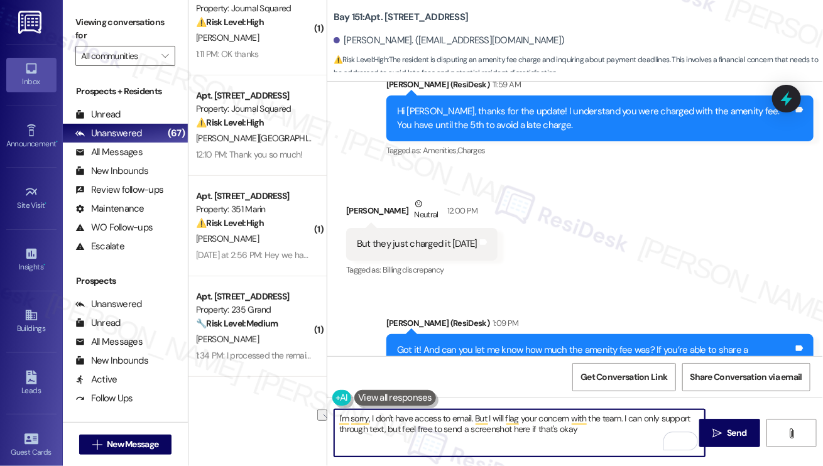
drag, startPoint x: 589, startPoint y: 432, endPoint x: 384, endPoint y: 434, distance: 204.8
click at [384, 434] on textarea "I'm sorry, I don't have access to email. But I will flag your concern with the …" at bounding box center [519, 433] width 371 height 47
drag, startPoint x: 513, startPoint y: 434, endPoint x: 626, endPoint y: 415, distance: 114.1
click at [626, 415] on textarea "I'm sorry, I don't have access to email. But I will flag your concern with the …" at bounding box center [519, 433] width 371 height 47
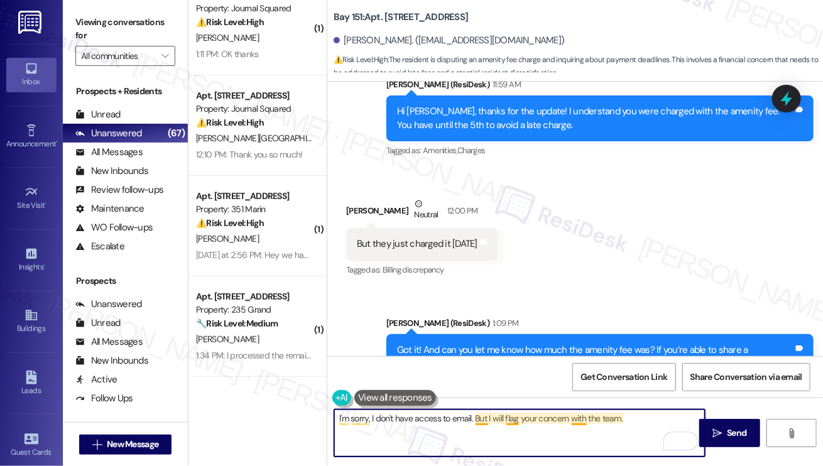
click at [478, 415] on textarea "I'm sorry, I don't have access to email. But I will flag your concern with the …" at bounding box center [519, 433] width 371 height 47
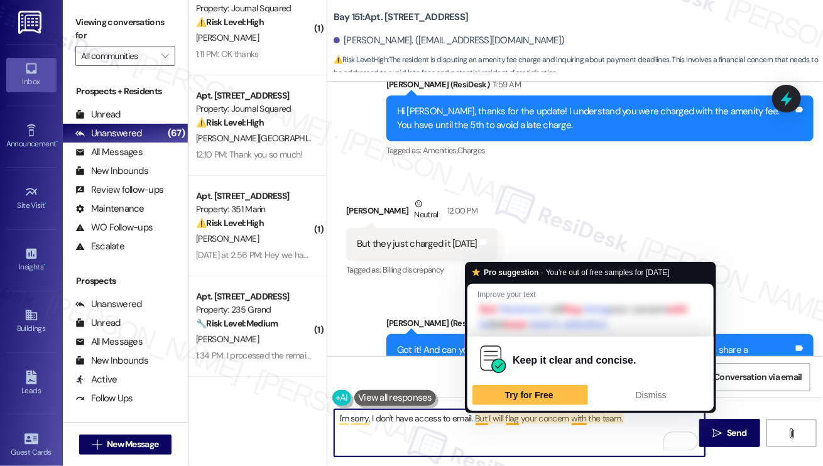
click at [477, 416] on textarea "I'm sorry, I don't have access to email. But I will flag your concern with the …" at bounding box center [519, 433] width 371 height 47
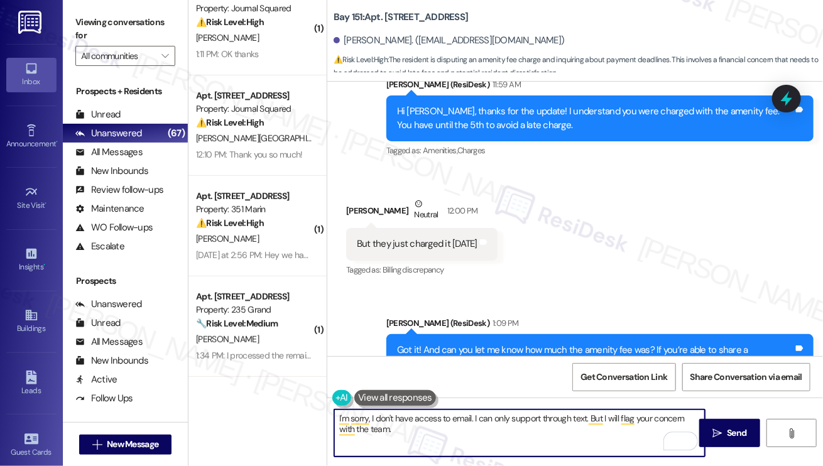
click at [453, 439] on textarea "I'm sorry, I don't have access to email. I can only support through text. But I…" at bounding box center [519, 433] width 371 height 47
click at [456, 423] on textarea "I'm sorry, I don't have access to email. I can only support through text. But I…" at bounding box center [519, 433] width 371 height 47
click at [455, 432] on textarea "I'm sorry, I don't have access to email. I can only support through text. But I…" at bounding box center [519, 433] width 371 height 47
click at [484, 422] on textarea "I'm sorry, I don't have access to email. I can only support through text. But I…" at bounding box center [519, 433] width 371 height 47
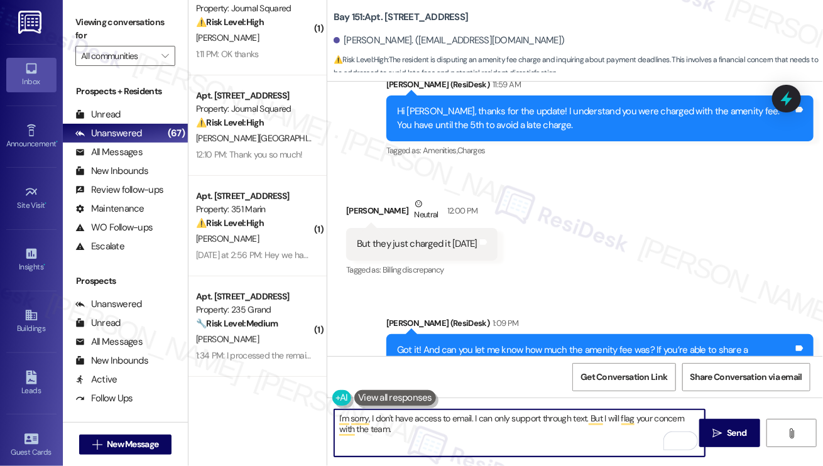
click at [484, 422] on textarea "I'm sorry, I don't have access to email. I can only support through text. But I…" at bounding box center [519, 433] width 371 height 47
click at [482, 429] on textarea "I'm sorry, I don't have access to email. I can only support through text. But I…" at bounding box center [519, 433] width 371 height 47
click at [709, 429] on button " Send" at bounding box center [729, 433] width 61 height 28
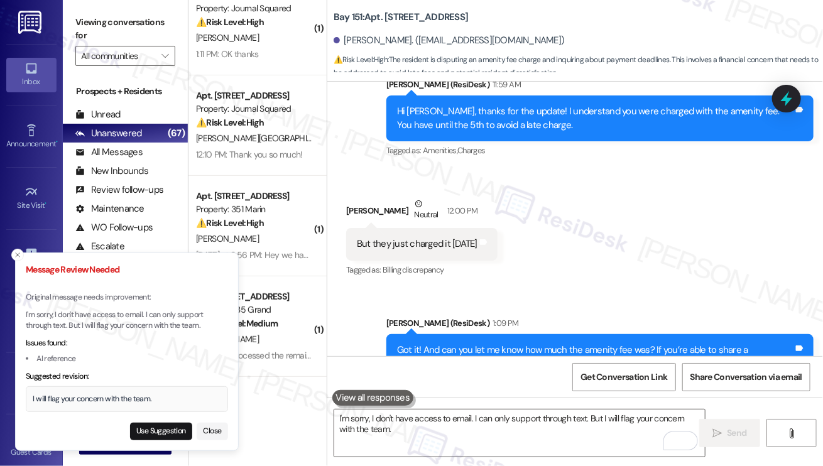
click at [103, 401] on div "I will flag your concern with the team." at bounding box center [127, 399] width 188 height 11
click at [145, 427] on button "Use Suggestion" at bounding box center [161, 432] width 62 height 18
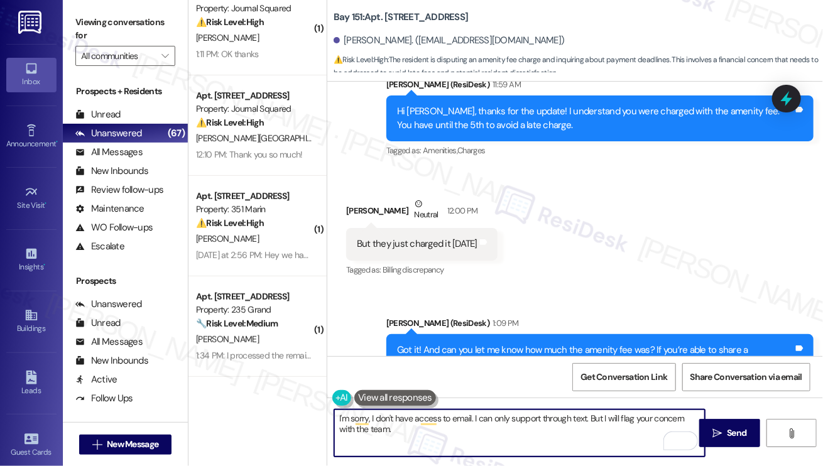
click at [495, 419] on textarea "I will flag your concern with the team." at bounding box center [519, 433] width 371 height 47
click at [501, 416] on textarea "I will flag your concern with the team." at bounding box center [519, 433] width 371 height 47
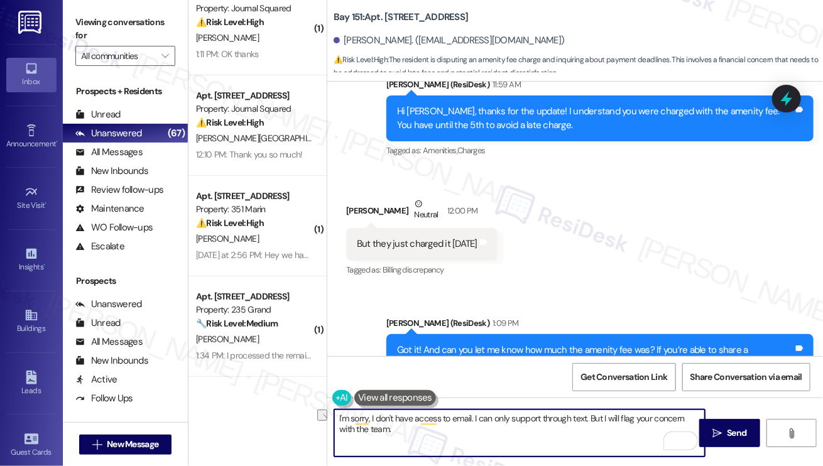
click at [503, 416] on textarea "I will flag your concern with the team." at bounding box center [519, 433] width 371 height 47
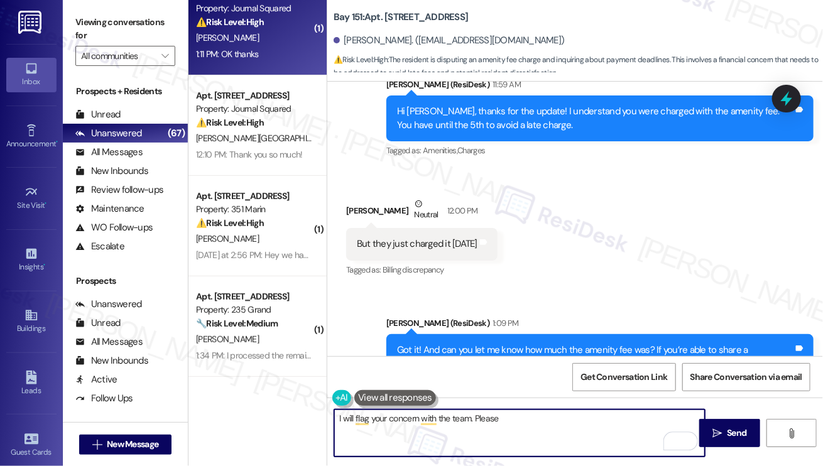
type textarea "I will flag your concern with the team. Please"
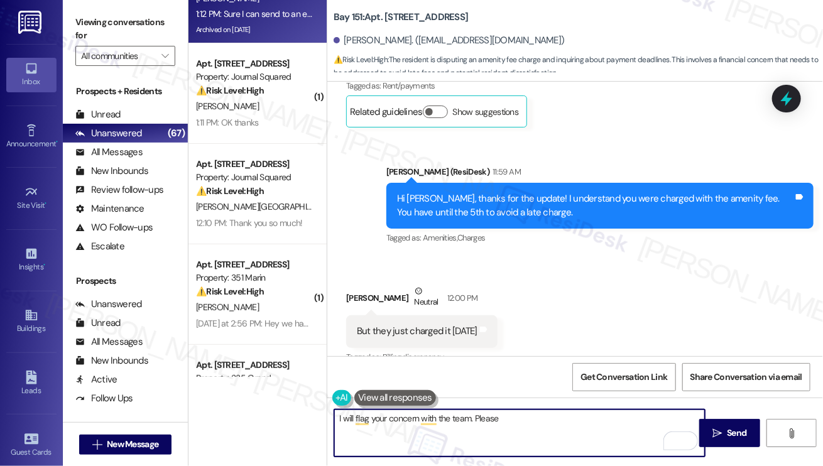
scroll to position [0, 0]
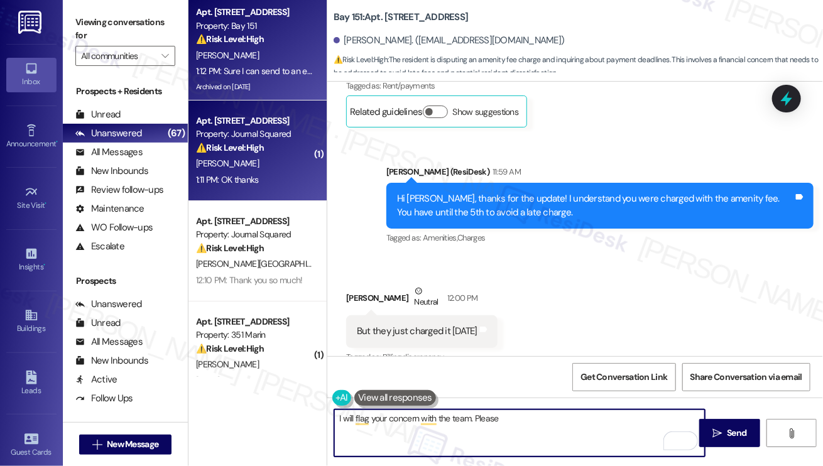
click at [271, 150] on div "⚠️ Risk Level: High The resident is questioning a charge on their account, spec…" at bounding box center [254, 147] width 116 height 13
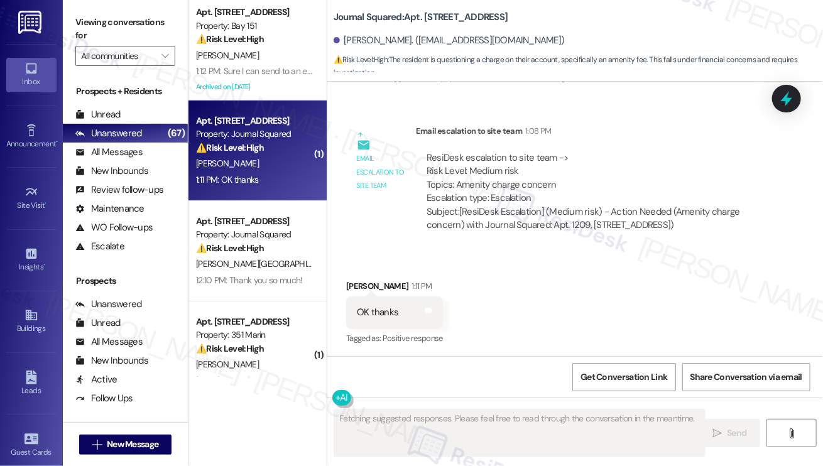
scroll to position [592, 0]
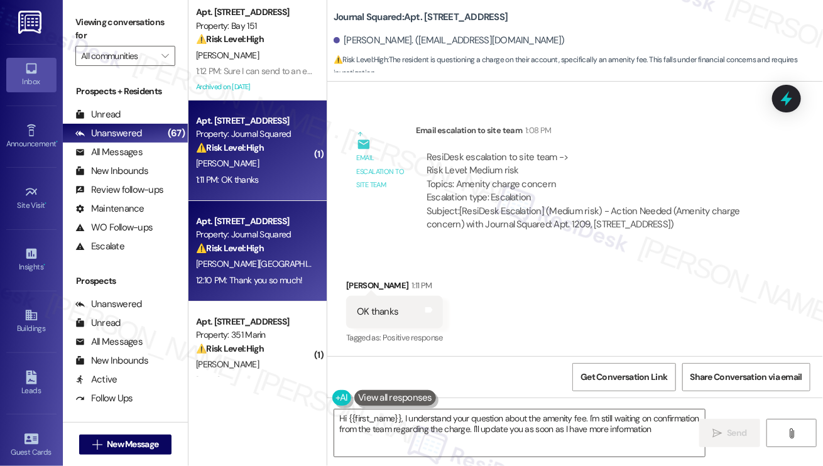
type textarea "Hi {{first_name}}, I understand your question about the amenity fee. I'm still …"
click at [280, 256] on div "Apt. 2311, 595 Pavonia Ave Property: Journal Squared ⚠️ Risk Level: High The re…" at bounding box center [254, 235] width 119 height 43
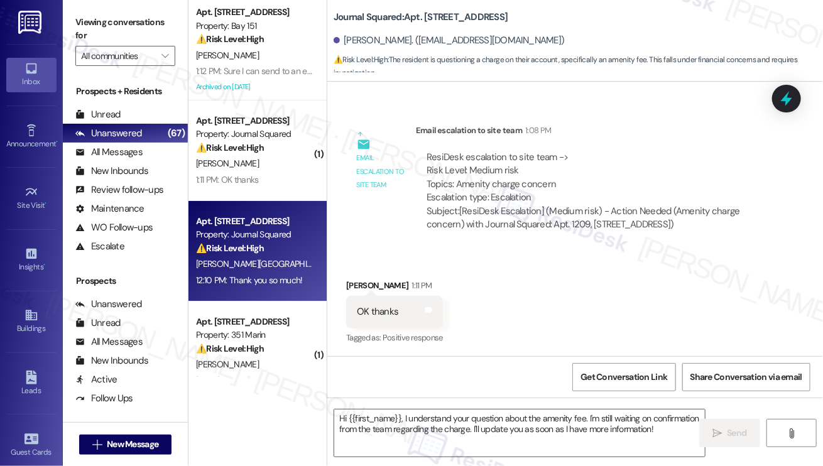
type textarea "Fetching suggested responses. Please feel free to read through the conversation…"
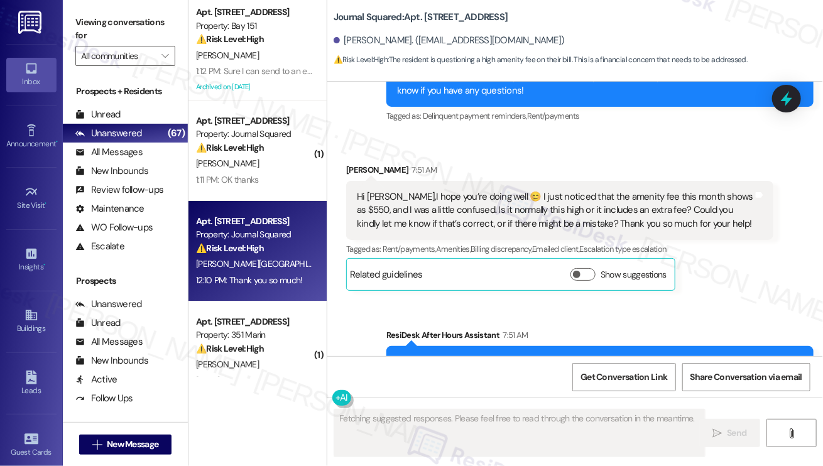
scroll to position [7320, 0]
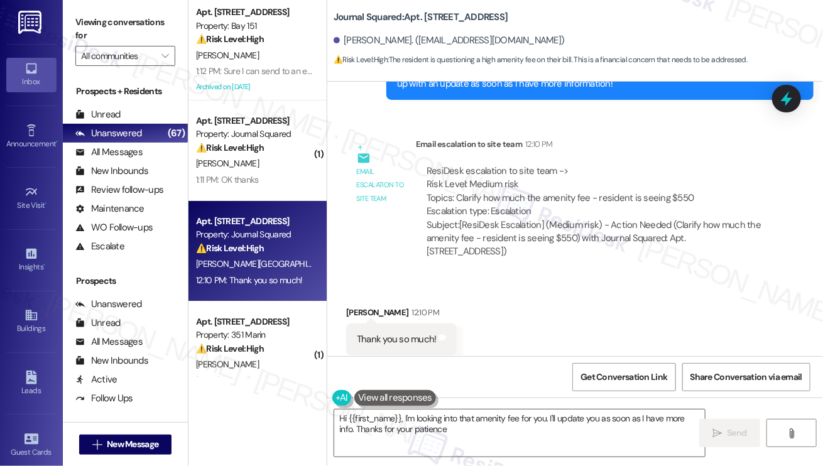
type textarea "Hi {{first_name}}, I'm looking into that amenity fee for you. I'll update you a…"
click at [405, 332] on div "Thank you so much!" at bounding box center [397, 338] width 80 height 13
click at [401, 332] on div "Thank you so much!" at bounding box center [397, 338] width 80 height 13
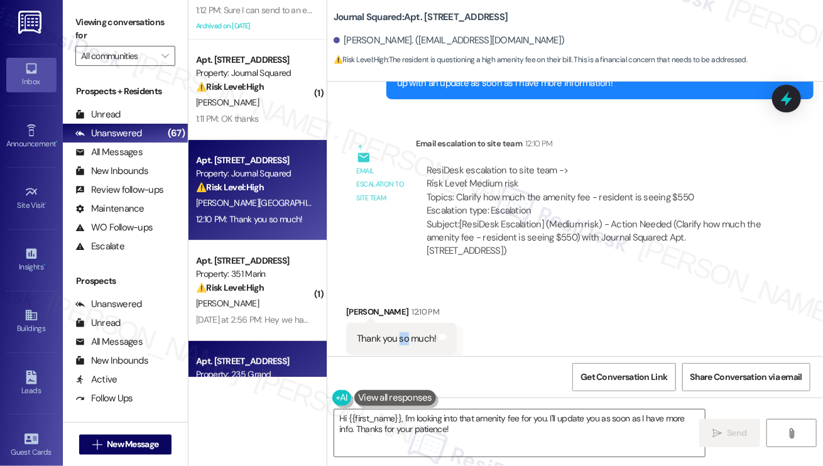
scroll to position [0, 0]
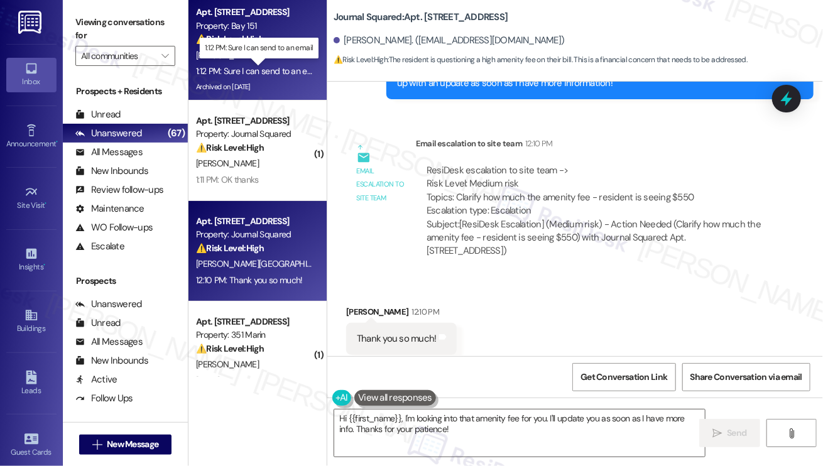
click at [264, 70] on div "1:12 PM: Sure I can send to an email 1:12 PM: Sure I can send to an email" at bounding box center [259, 70] width 126 height 11
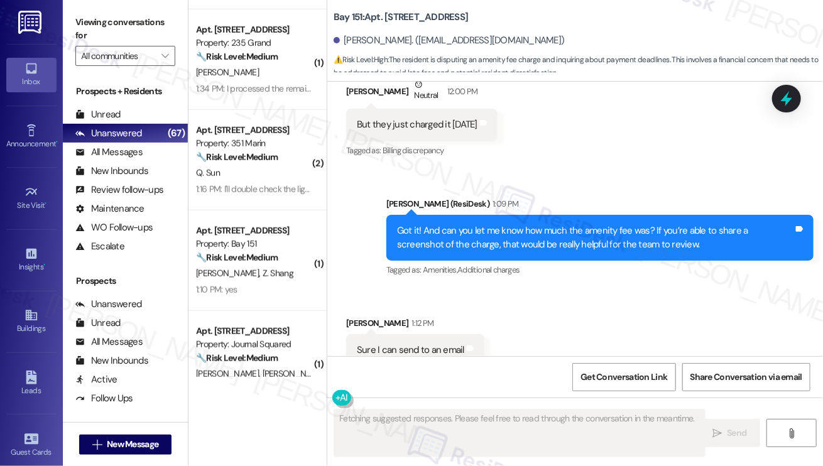
scroll to position [314, 0]
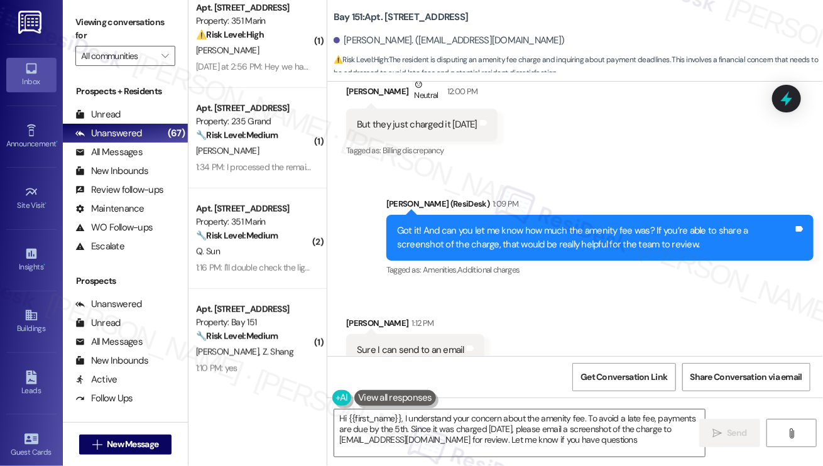
type textarea "Hi {{first_name}}, I understand your concern about the amenity fee. To avoid a …"
